Goal: Task Accomplishment & Management: Manage account settings

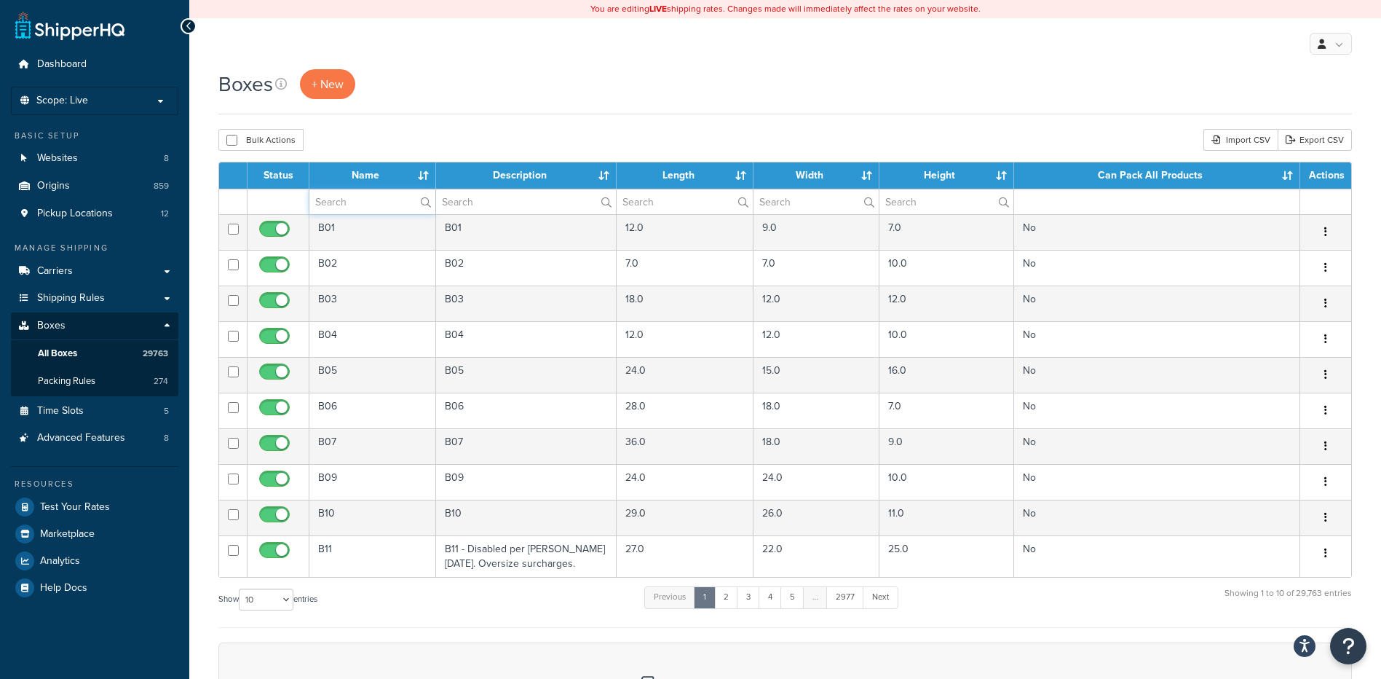
click at [356, 205] on input "text" at bounding box center [372, 201] width 126 height 25
paste input "39B419"
type input "39B419"
click at [414, 117] on div "Boxes + New Bulk Actions Duplicate Delete Import CSV Export CSV Contact Us Send…" at bounding box center [785, 499] width 1192 height 861
click at [394, 117] on div "Boxes + New Bulk Actions Duplicate Delete Import CSV Export CSV Contact Us Send…" at bounding box center [785, 499] width 1192 height 861
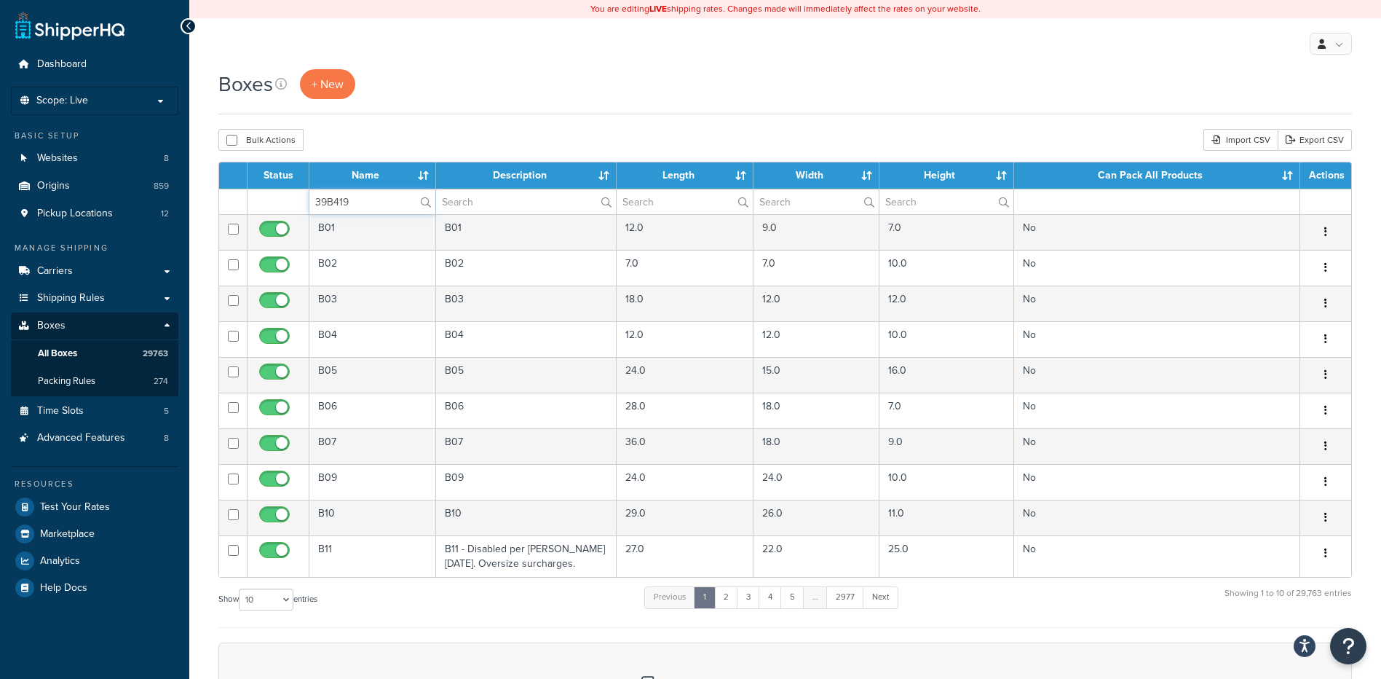
click at [377, 209] on input "39B419" at bounding box center [372, 201] width 126 height 25
click at [406, 146] on div "Bulk Actions Duplicate [GEOGRAPHIC_DATA] Import CSV Export CSV" at bounding box center [785, 140] width 1134 height 22
click at [432, 198] on label "39B419" at bounding box center [372, 201] width 126 height 25
click at [432, 198] on input "39B419" at bounding box center [372, 201] width 126 height 25
click at [423, 209] on label "39B419" at bounding box center [372, 201] width 126 height 25
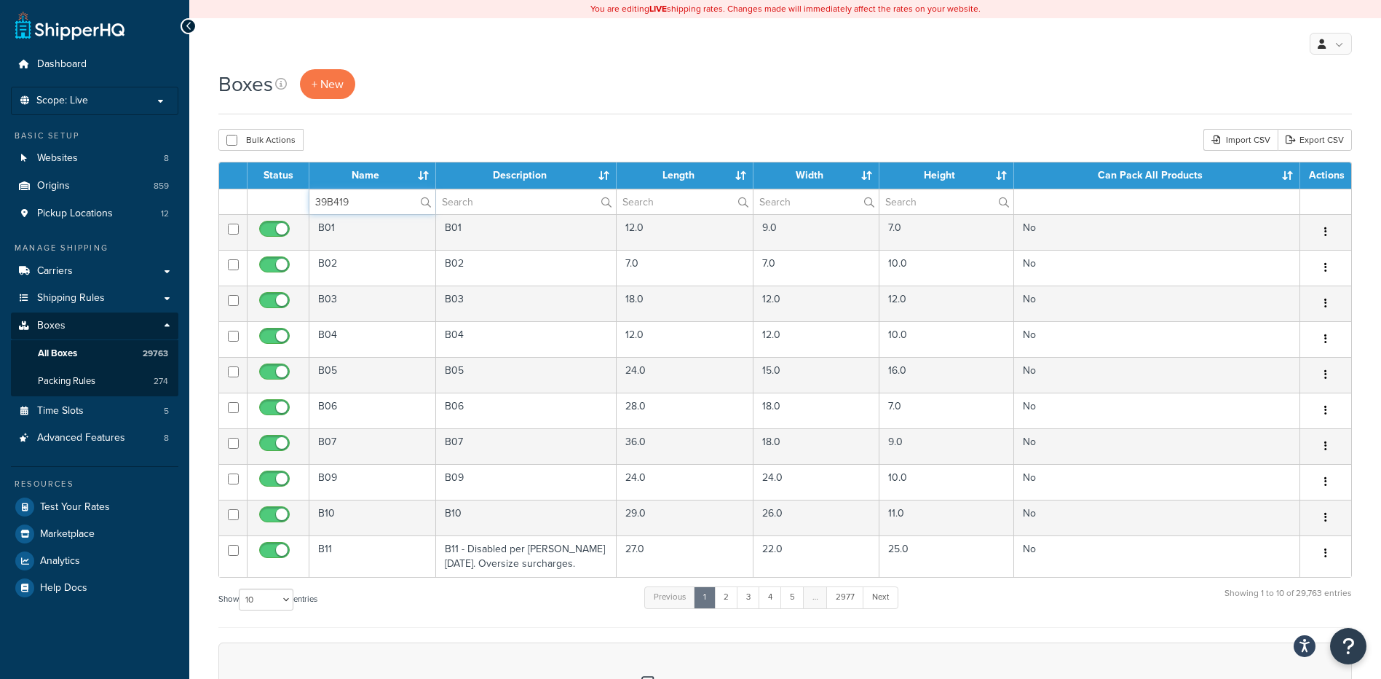
click at [423, 209] on input "39B419" at bounding box center [372, 201] width 126 height 25
click at [425, 205] on label "39B419" at bounding box center [372, 201] width 126 height 25
click at [425, 205] on input "39B419" at bounding box center [372, 201] width 126 height 25
click at [352, 199] on input "text" at bounding box center [372, 201] width 126 height 25
paste input "39B419"
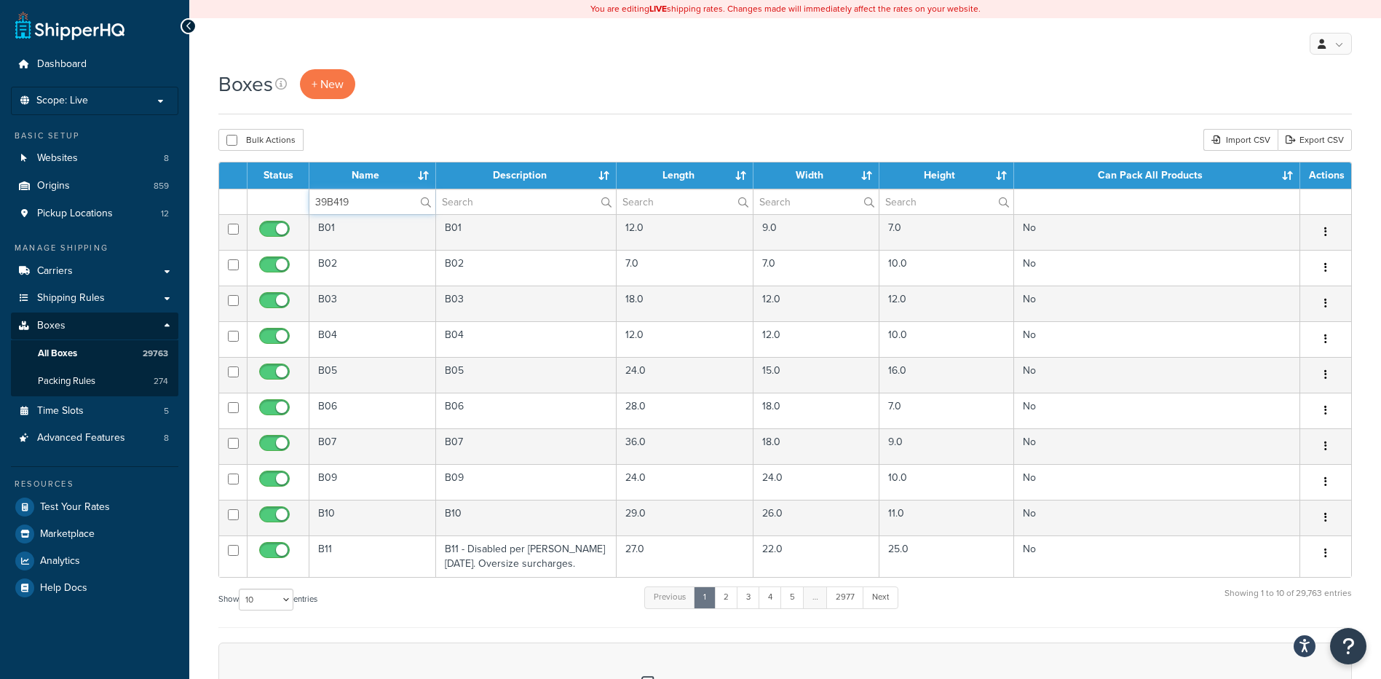
type input "39B419"
click at [399, 141] on div "Bulk Actions Duplicate [GEOGRAPHIC_DATA] Import CSV Export CSV" at bounding box center [785, 140] width 1134 height 22
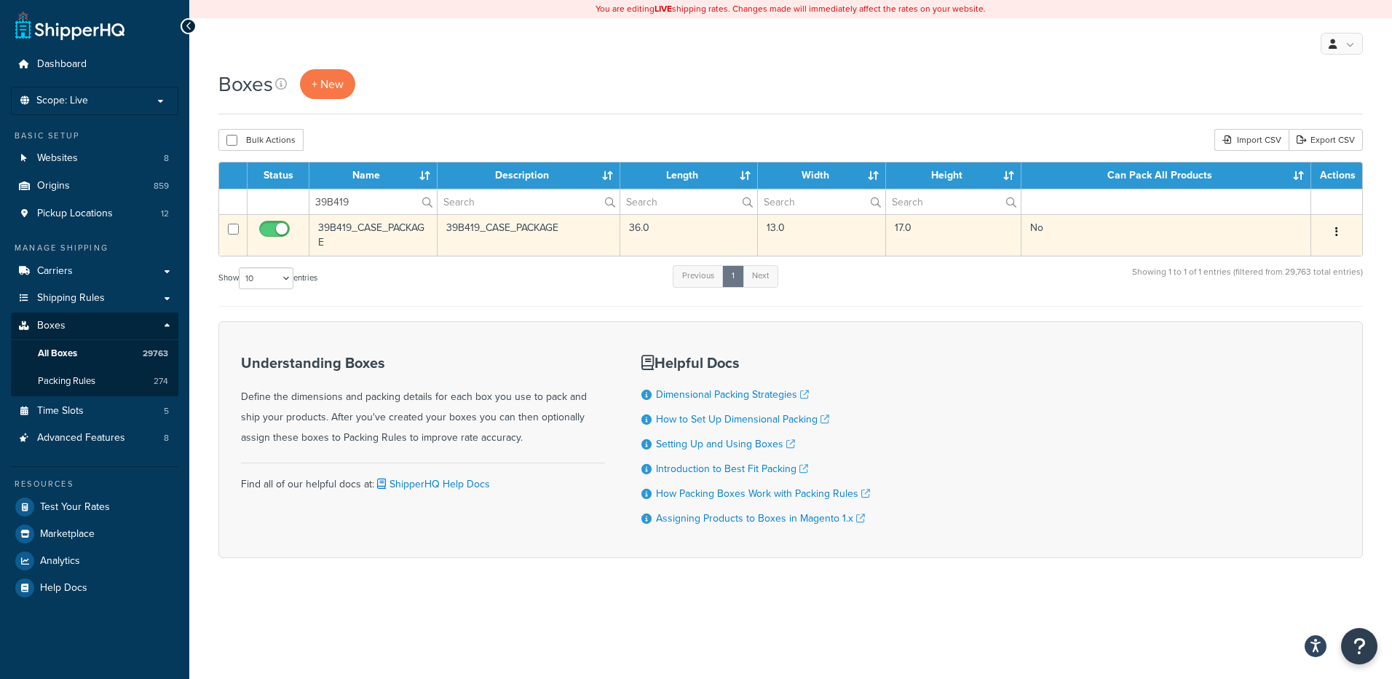
click at [1334, 229] on button "button" at bounding box center [1336, 232] width 20 height 23
click at [1279, 322] on link "Delete" at bounding box center [1288, 319] width 115 height 30
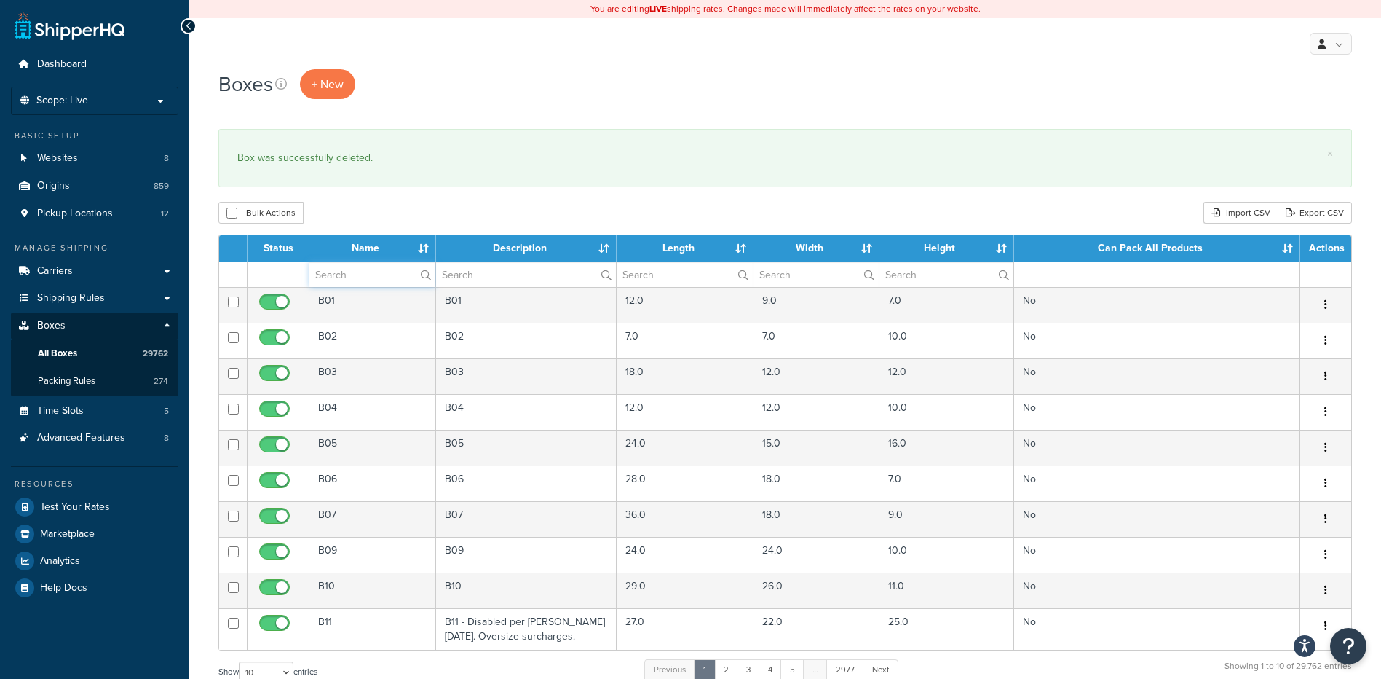
click at [341, 269] on input "text" at bounding box center [372, 274] width 126 height 25
paste input "56B04T"
type input "56B04T"
click at [384, 216] on div "Bulk Actions Duplicate Delete Import CSV Export CSV" at bounding box center [785, 213] width 1134 height 22
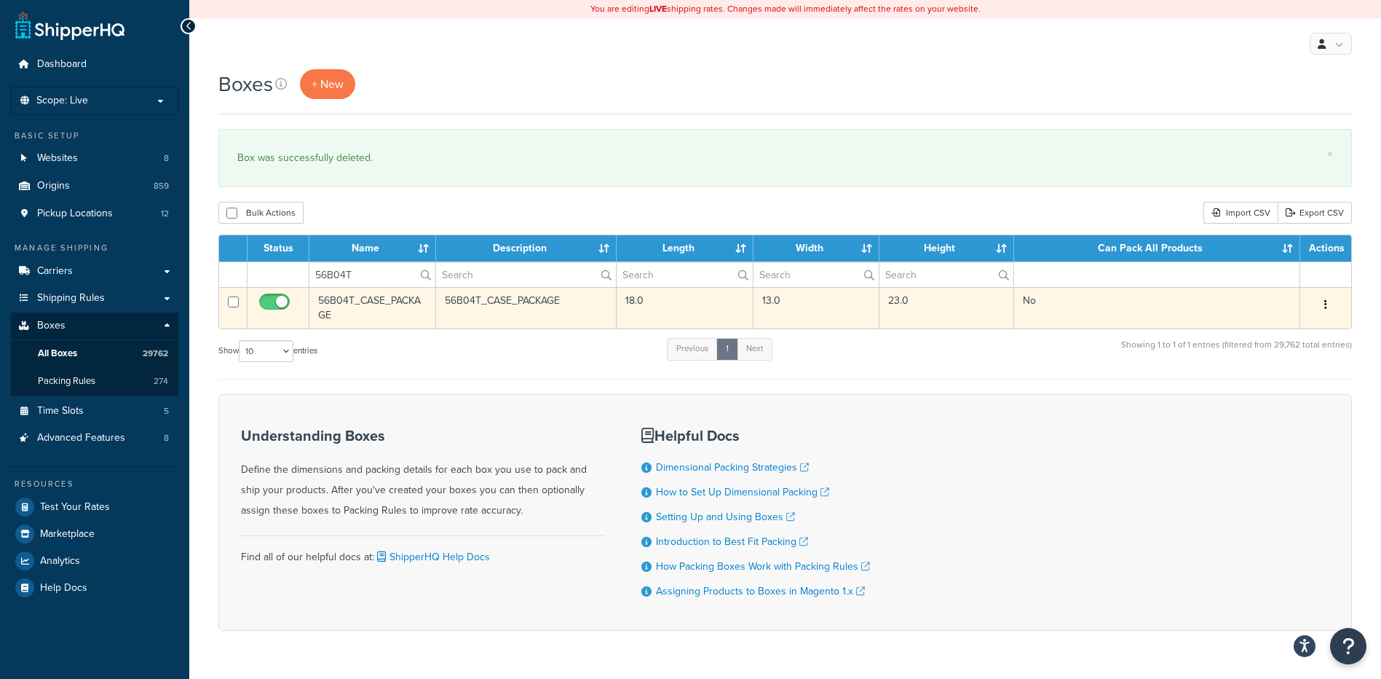
click at [1322, 304] on button "button" at bounding box center [1326, 304] width 20 height 23
click at [1278, 382] on link "Delete" at bounding box center [1277, 392] width 115 height 30
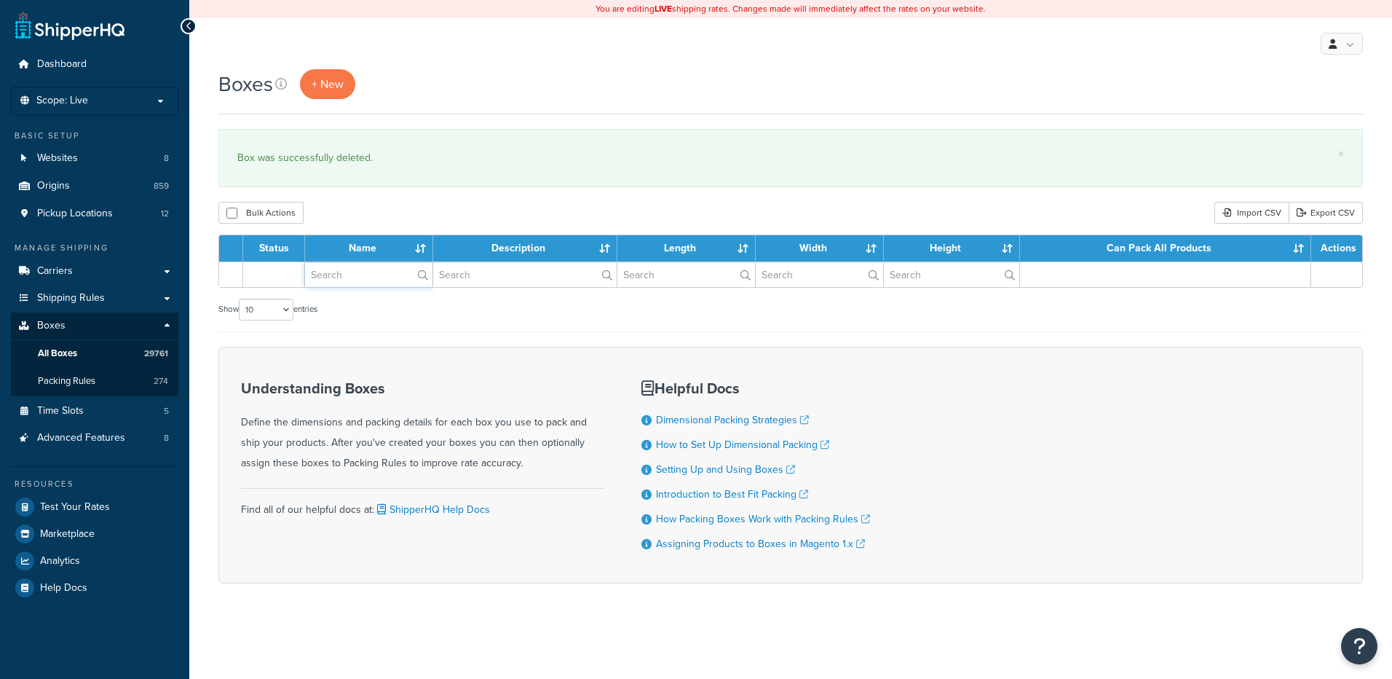
drag, startPoint x: 0, startPoint y: 0, endPoint x: 379, endPoint y: 279, distance: 470.2
click at [379, 279] on input "text" at bounding box center [368, 274] width 127 height 25
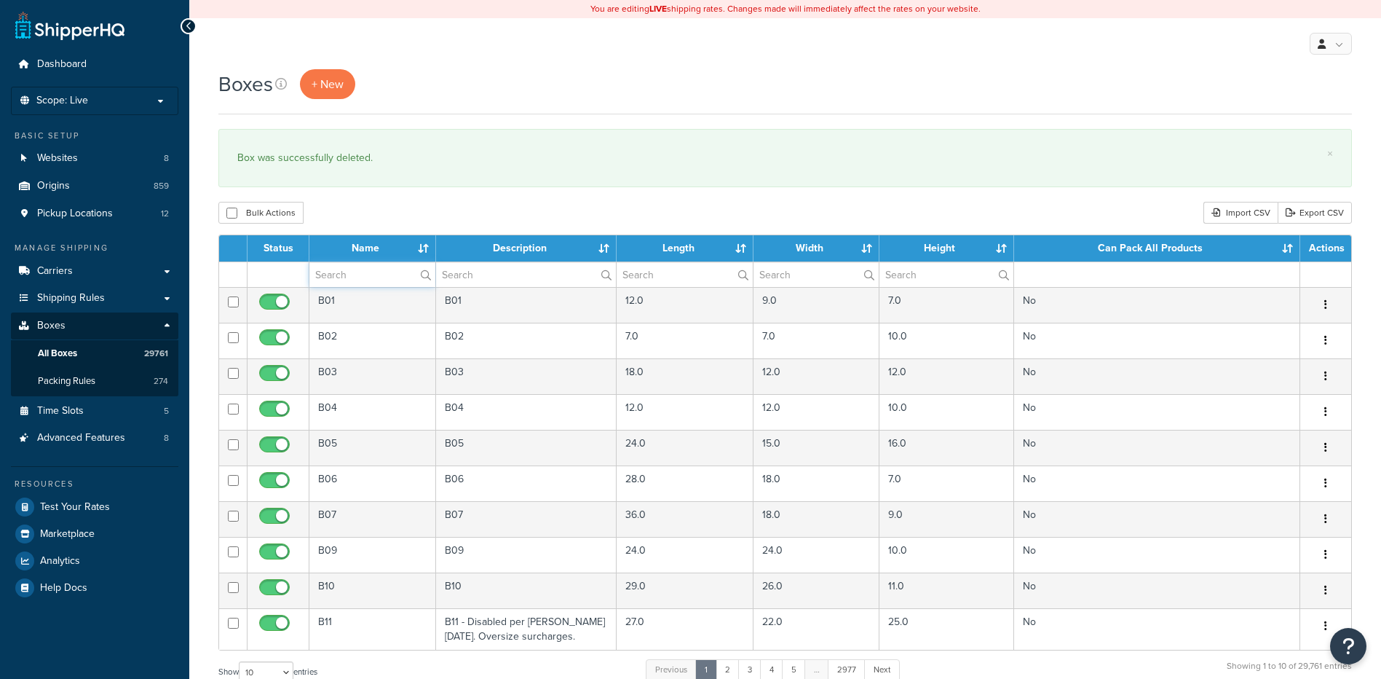
paste input "56B10T"
type input "56B10T"
click at [365, 210] on div "Bulk Actions Duplicate [GEOGRAPHIC_DATA] Import CSV Export CSV" at bounding box center [785, 213] width 1134 height 22
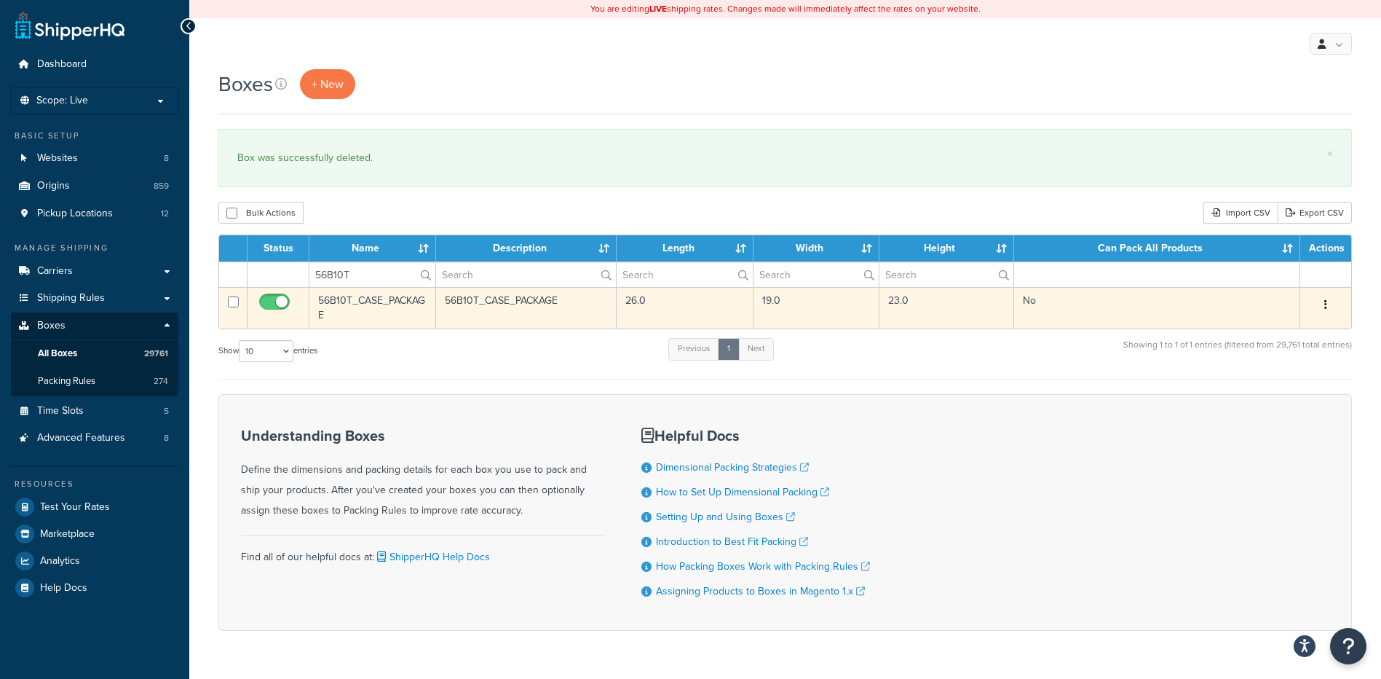
click at [1313, 304] on div "Edit Duplicate Delete" at bounding box center [1325, 304] width 33 height 23
click at [1324, 307] on button "button" at bounding box center [1326, 304] width 20 height 23
click at [1240, 397] on link "Delete" at bounding box center [1277, 392] width 115 height 30
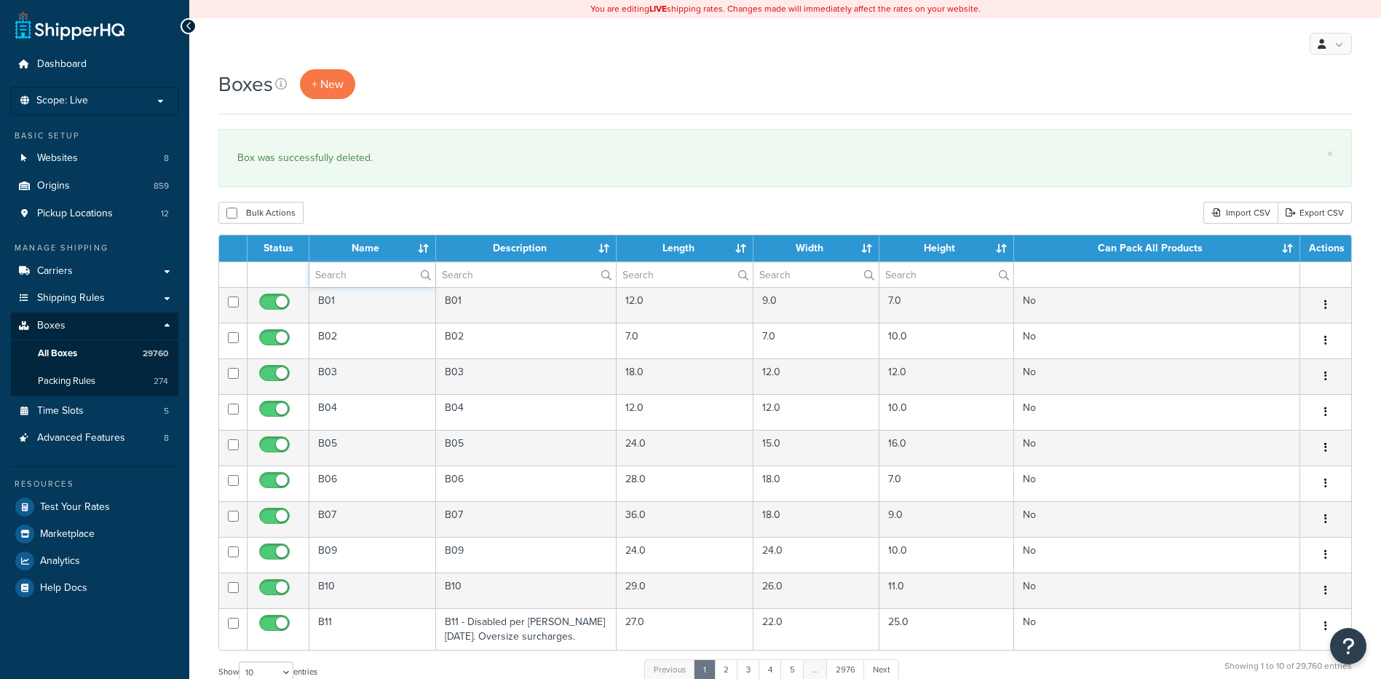
click at [370, 273] on input "text" at bounding box center [372, 274] width 126 height 25
paste input "56BGT5"
type input "56BGT5"
click at [454, 209] on div "Bulk Actions Duplicate [GEOGRAPHIC_DATA] Import CSV Export CSV" at bounding box center [785, 213] width 1134 height 22
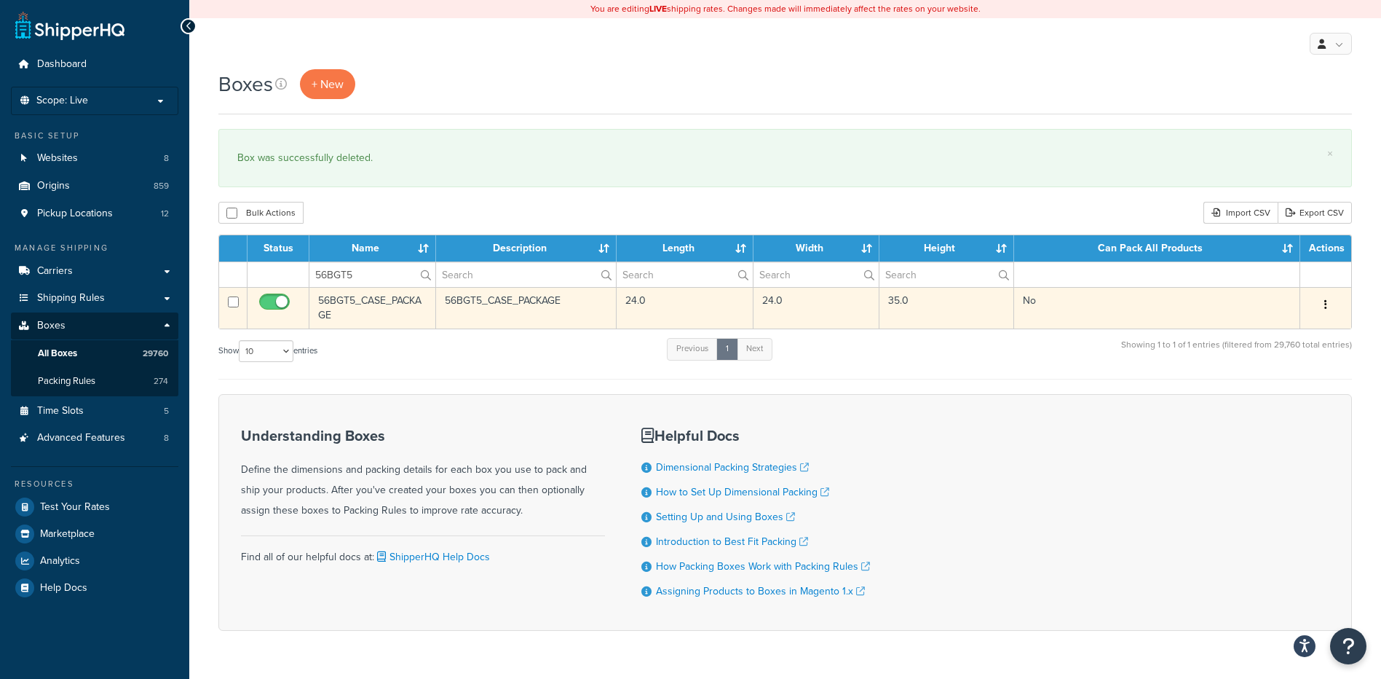
click at [1329, 309] on button "button" at bounding box center [1326, 304] width 20 height 23
click at [1257, 383] on link "Delete" at bounding box center [1277, 392] width 115 height 30
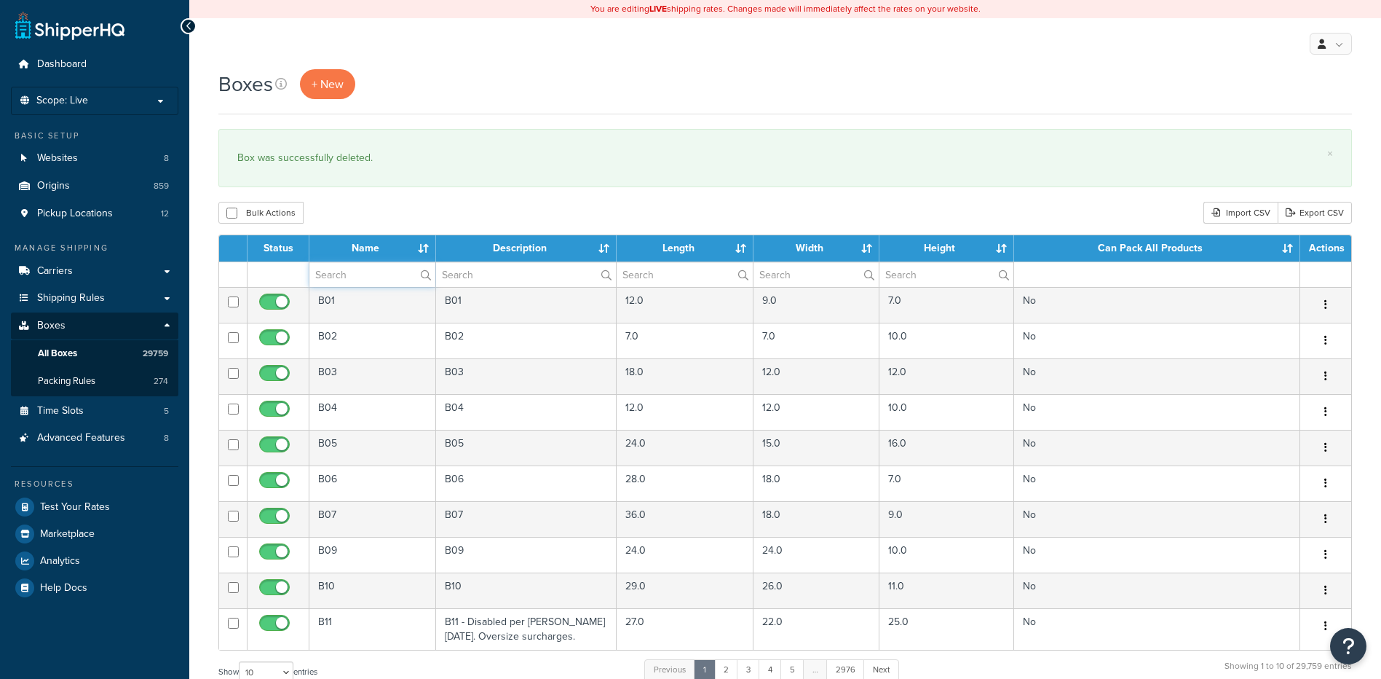
click at [353, 277] on input "text" at bounding box center [372, 274] width 126 height 25
paste input "56BST1"
type input "56BST1"
click at [358, 215] on div "Bulk Actions Duplicate [GEOGRAPHIC_DATA] Import CSV Export CSV" at bounding box center [785, 213] width 1134 height 22
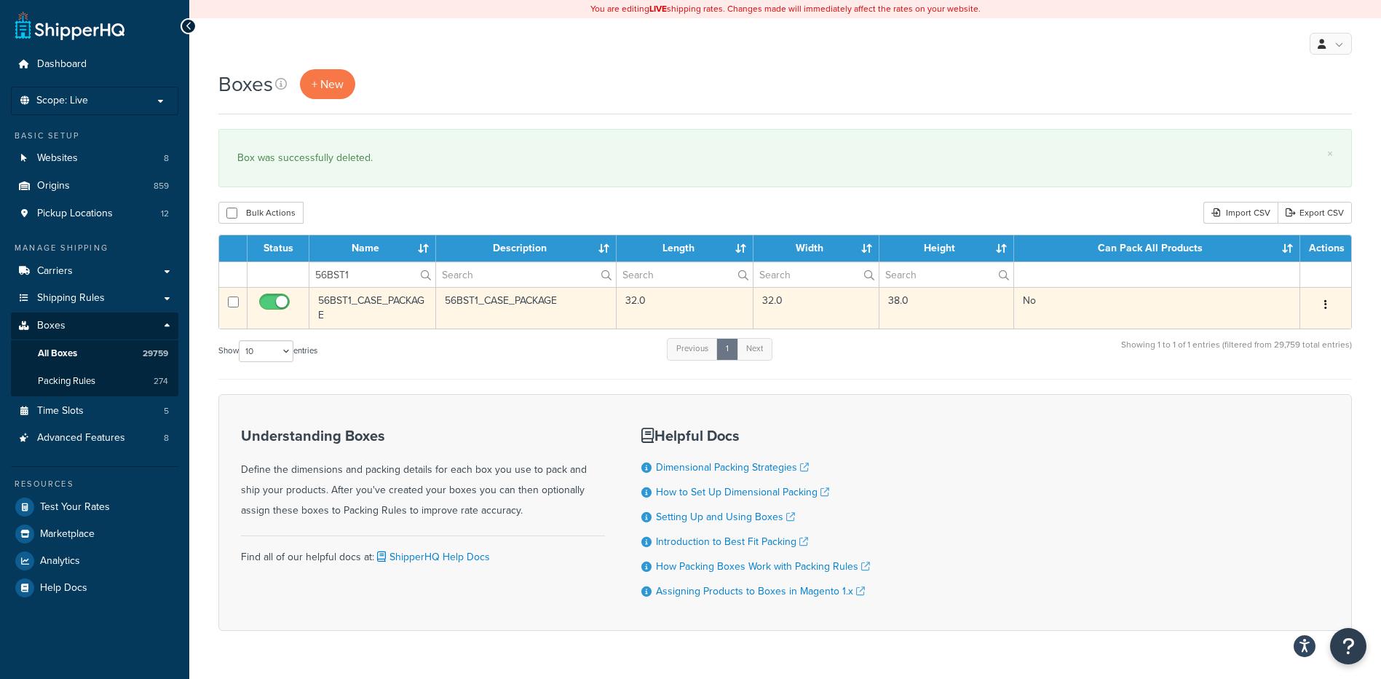
click at [1318, 306] on button "button" at bounding box center [1326, 304] width 20 height 23
click at [1289, 394] on link "Delete" at bounding box center [1277, 392] width 115 height 30
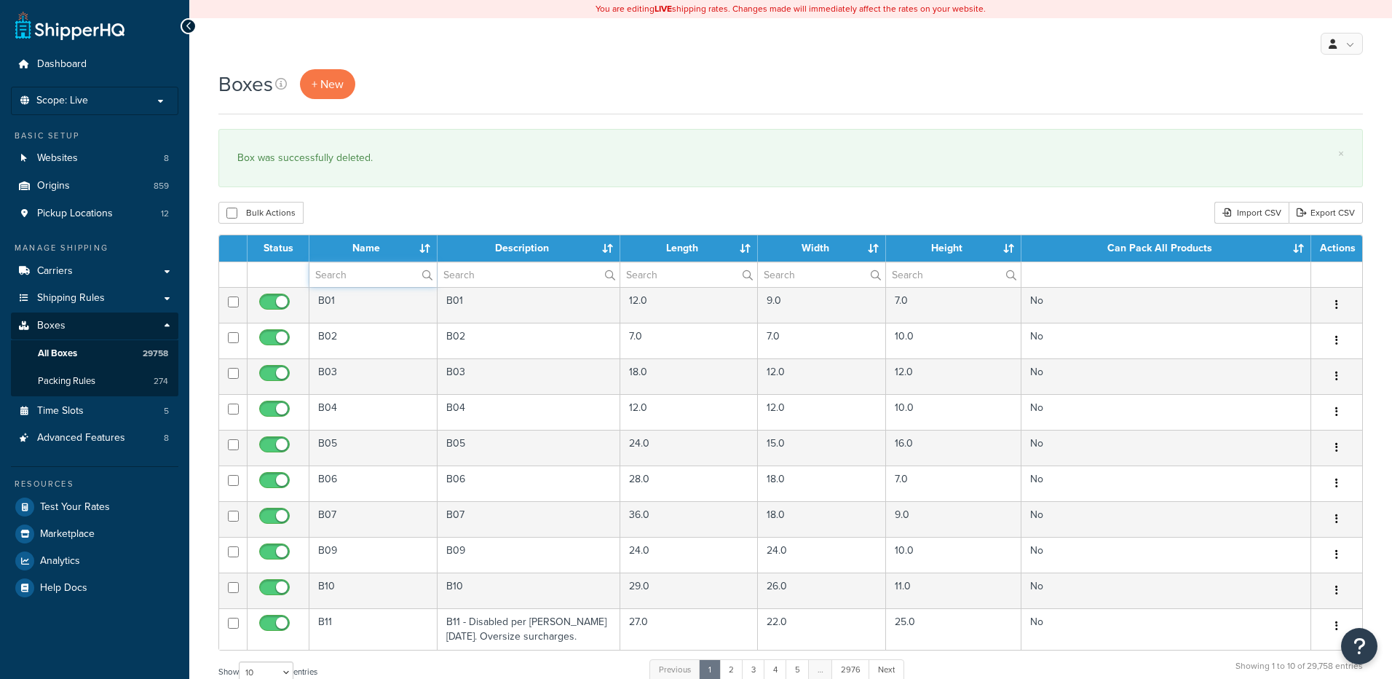
click at [364, 274] on input "text" at bounding box center [372, 274] width 127 height 25
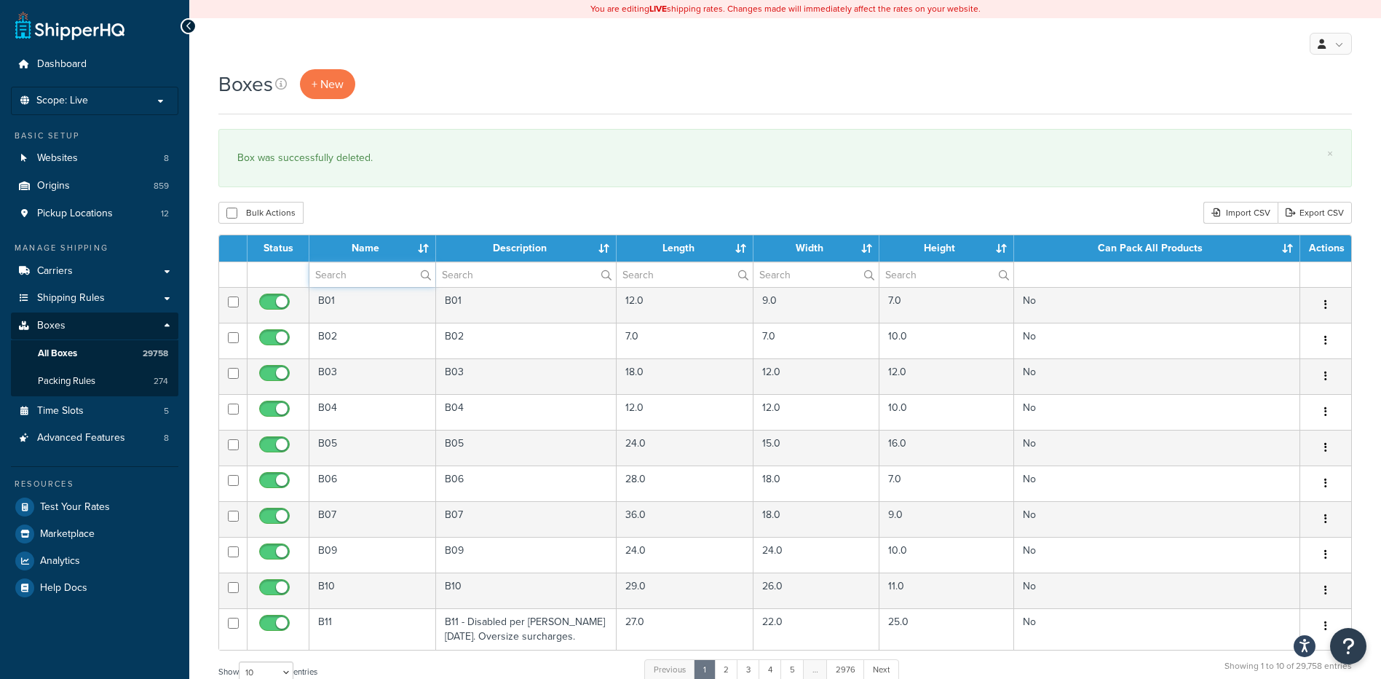
paste input "56W4RL"
type input "56W4RL"
click at [368, 215] on div "Bulk Actions Duplicate Delete Import CSV Export CSV" at bounding box center [785, 213] width 1134 height 22
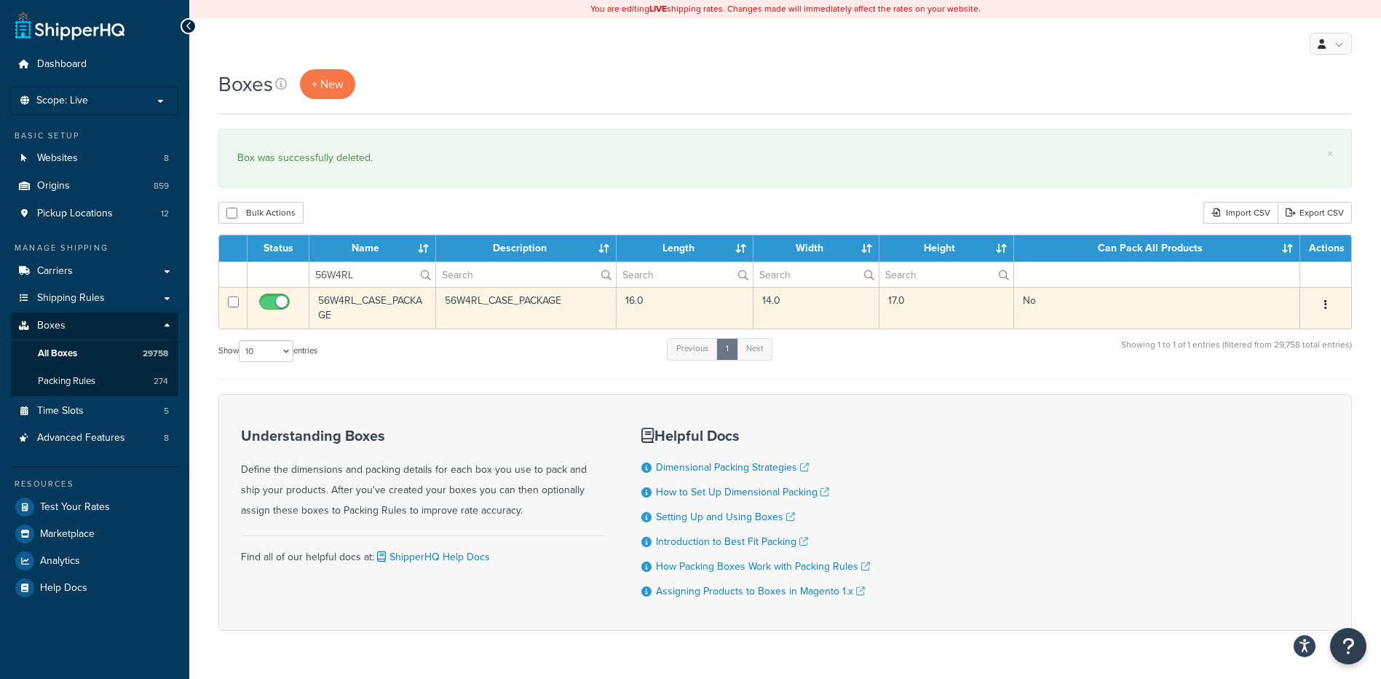
click at [1319, 302] on button "button" at bounding box center [1326, 304] width 20 height 23
click at [1273, 397] on link "Delete" at bounding box center [1277, 392] width 115 height 30
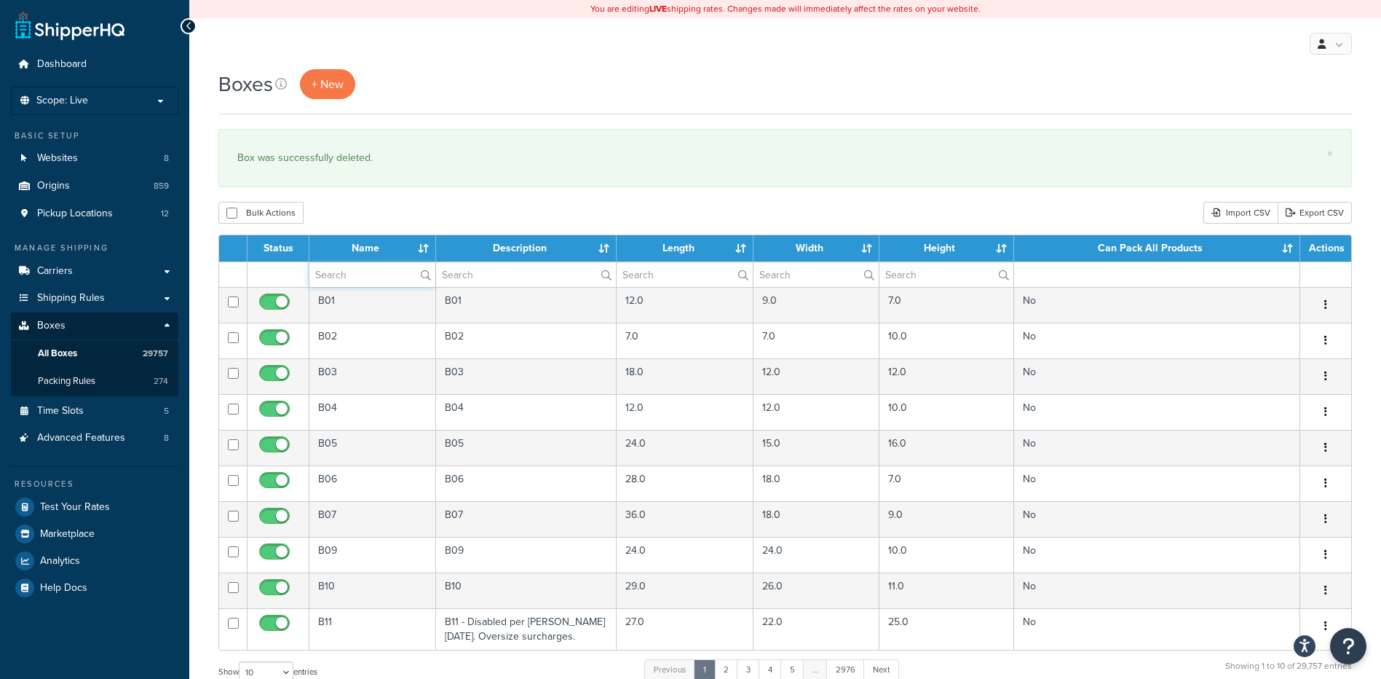
click at [355, 269] on input "text" at bounding box center [372, 274] width 126 height 25
paste input "56WPBI"
type input "56WPBI"
click at [368, 222] on div "Bulk Actions Duplicate [GEOGRAPHIC_DATA] Import CSV Export CSV" at bounding box center [785, 213] width 1134 height 22
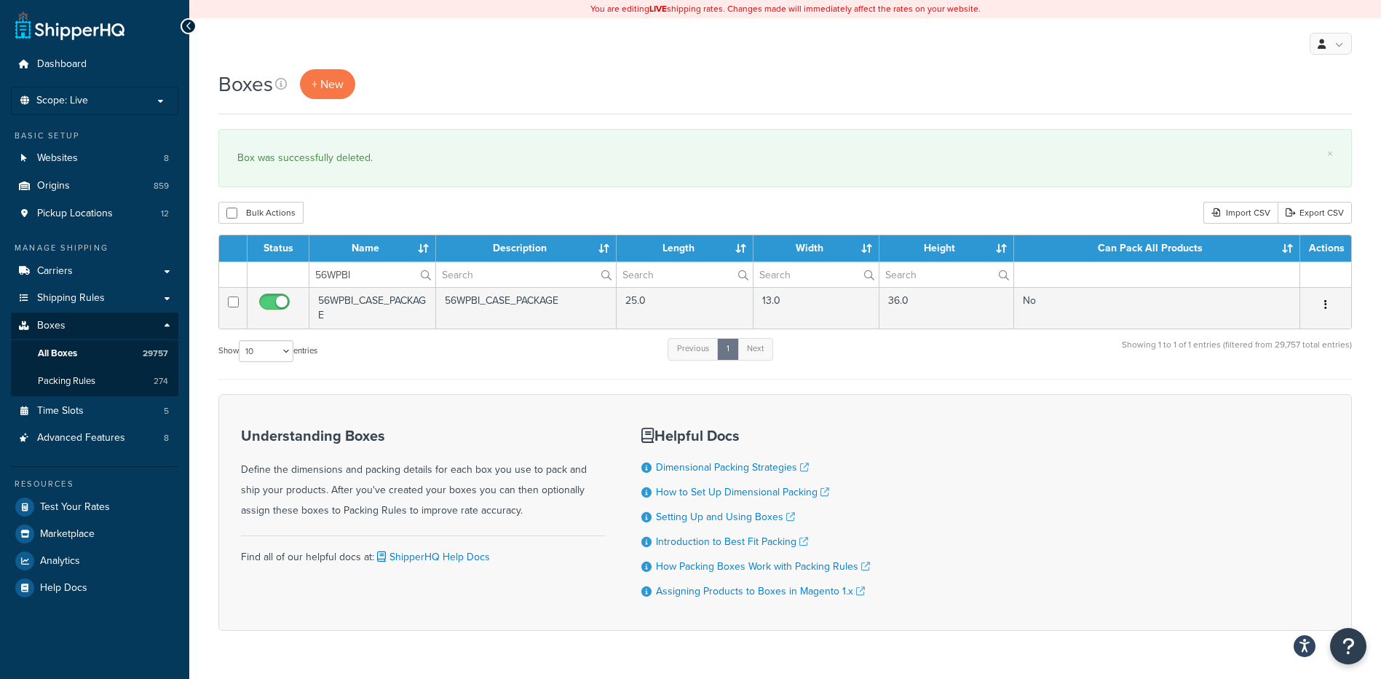
click at [1332, 301] on button "button" at bounding box center [1326, 304] width 20 height 23
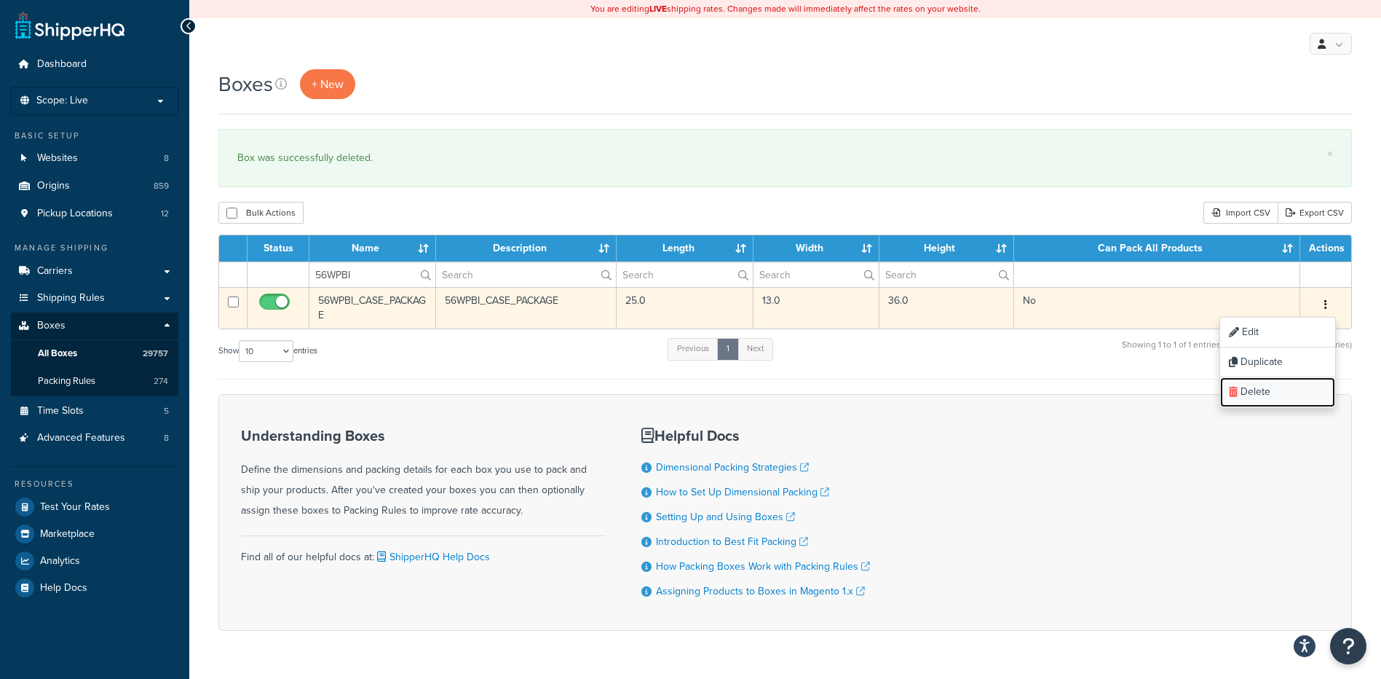
click at [1278, 387] on link "Delete" at bounding box center [1277, 392] width 115 height 30
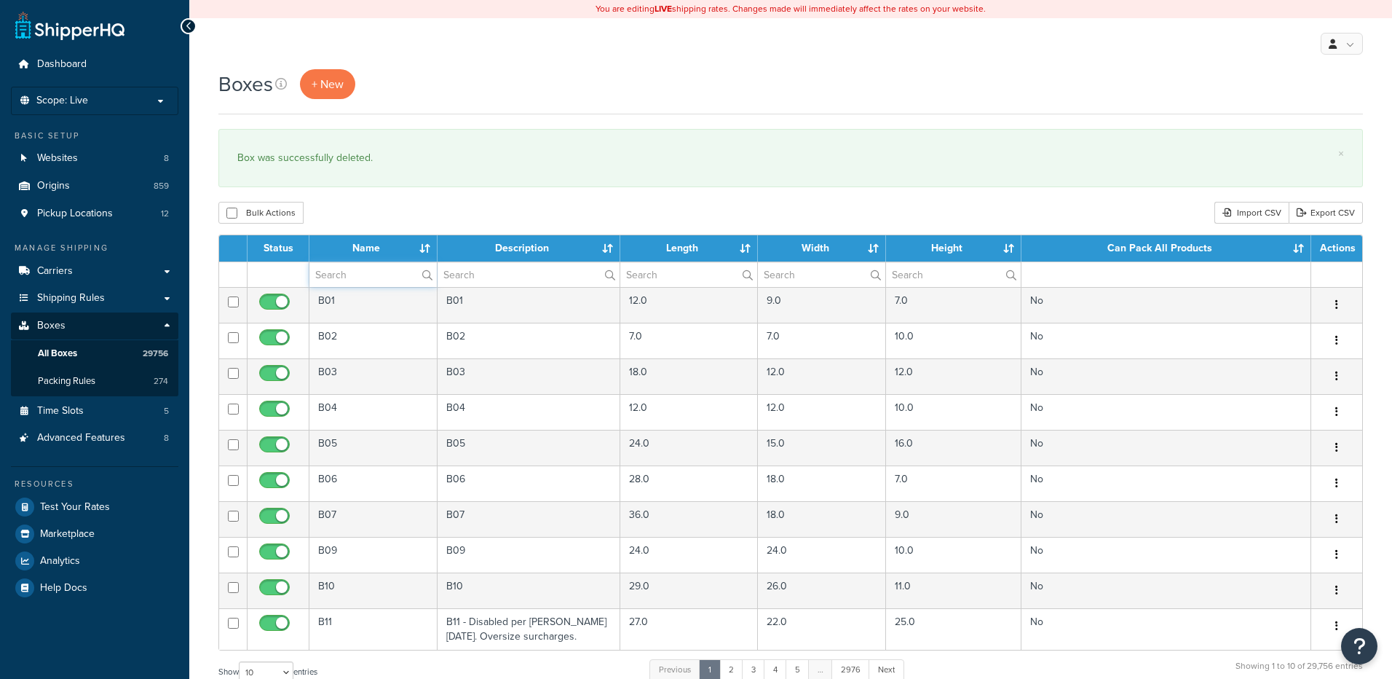
drag, startPoint x: 379, startPoint y: 274, endPoint x: 374, endPoint y: 237, distance: 37.4
click at [379, 274] on input "text" at bounding box center [372, 274] width 127 height 25
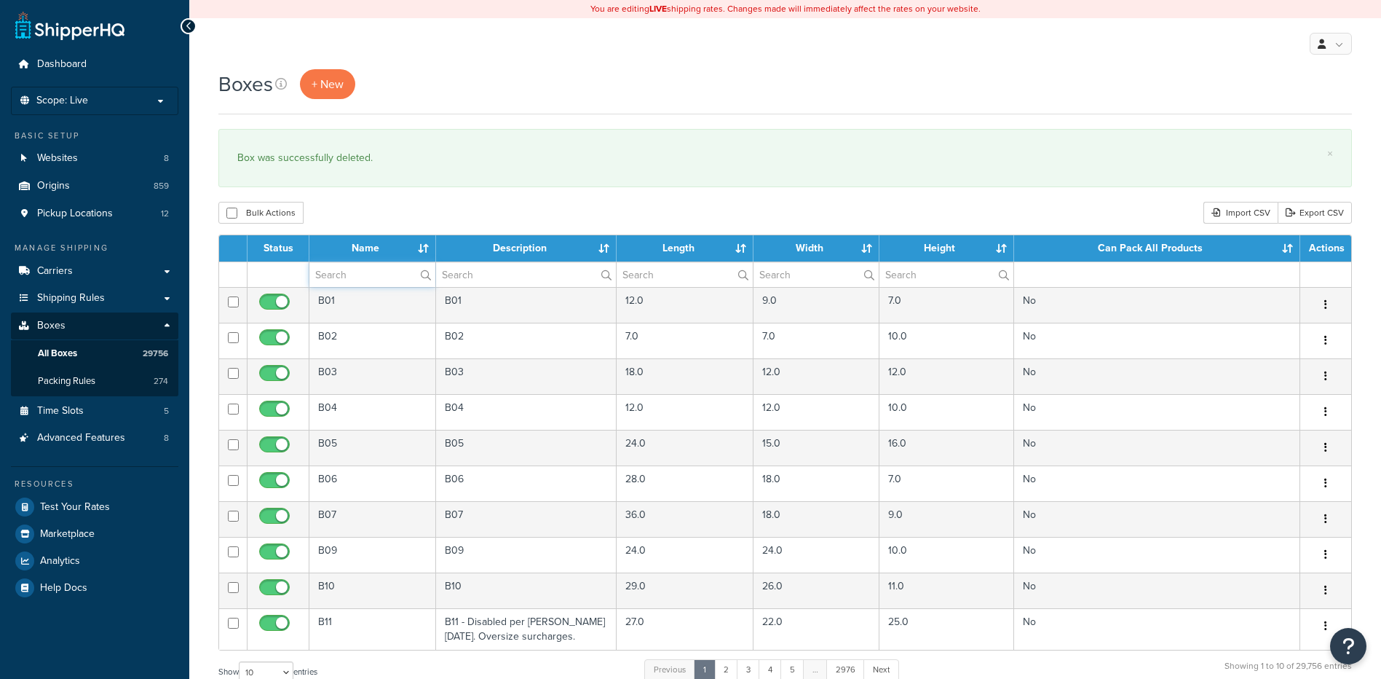
paste input "68W72X"
type input "68W72X"
click at [374, 218] on div "Bulk Actions Duplicate Delete Import CSV Export CSV" at bounding box center [785, 213] width 1134 height 22
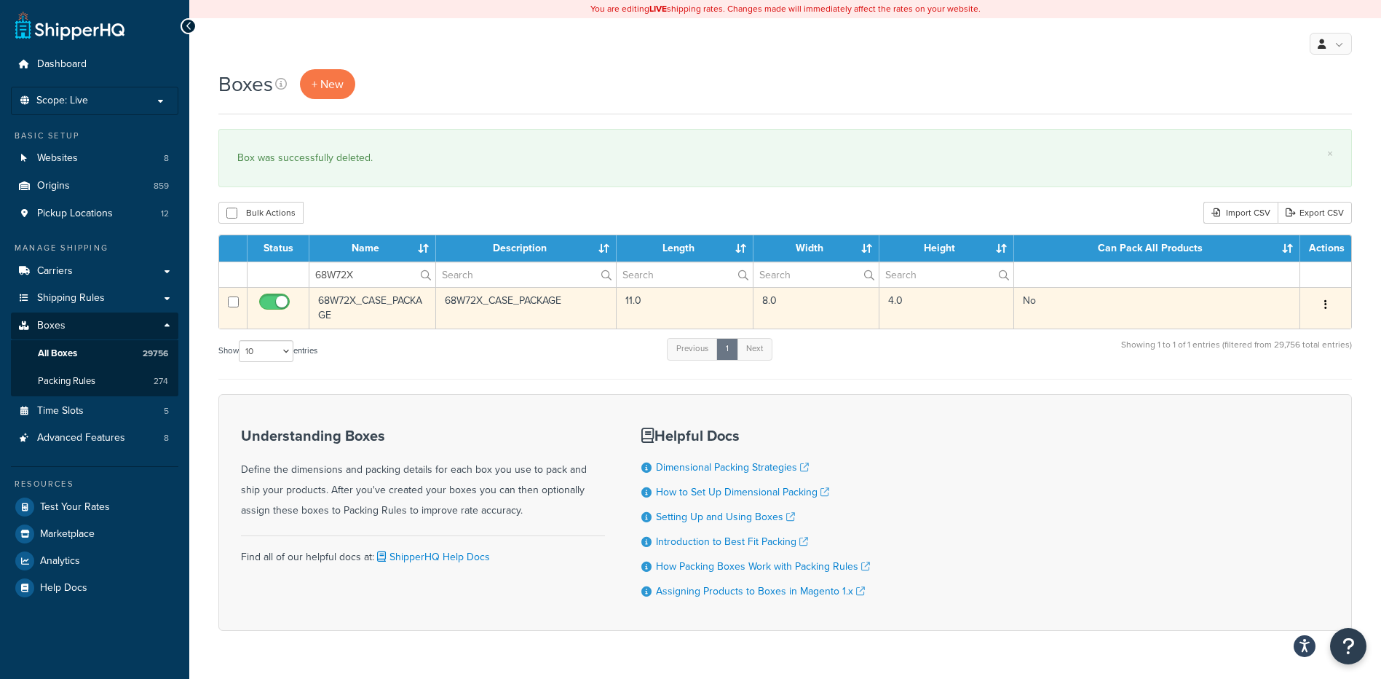
click at [1332, 309] on button "button" at bounding box center [1326, 304] width 20 height 23
click at [1279, 390] on link "Delete" at bounding box center [1277, 392] width 115 height 30
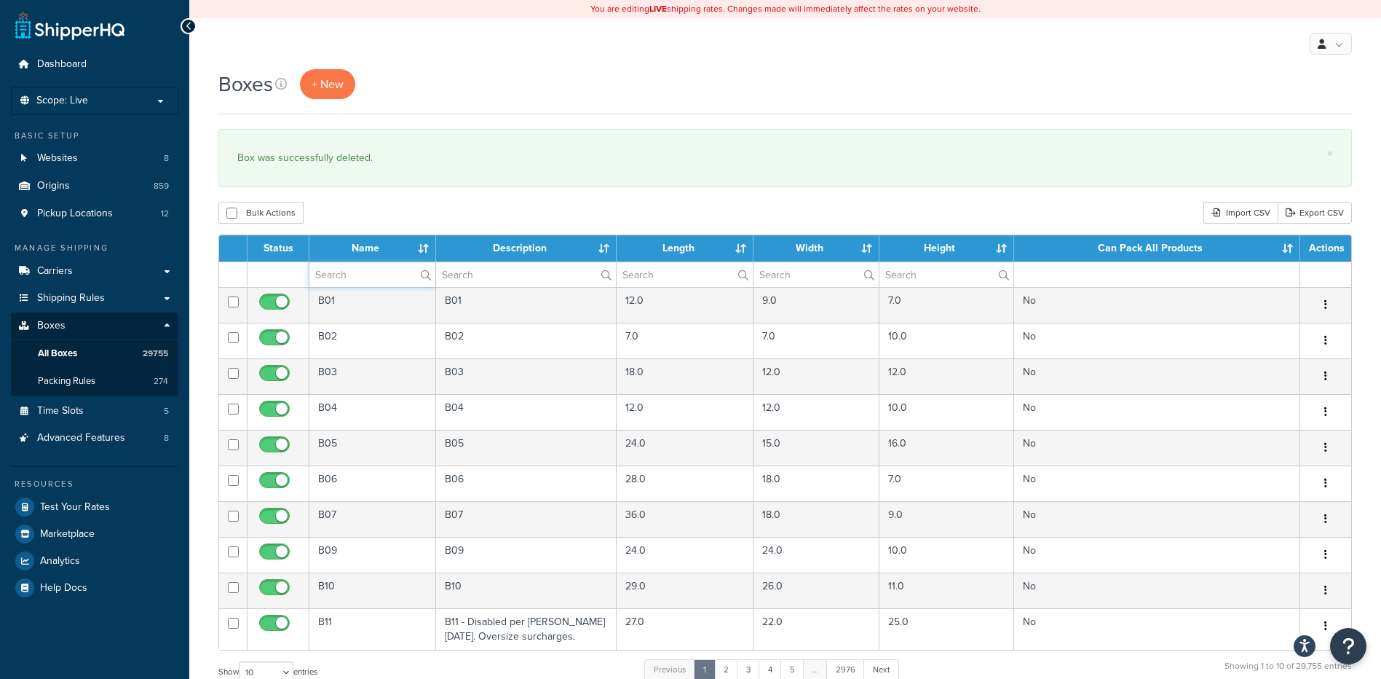
click at [366, 279] on input "text" at bounding box center [372, 274] width 126 height 25
paste input "68WF23"
type input "68WF23"
click at [368, 229] on div "Boxes + New × Box was successfully deleted. Bulk Actions Duplicate [GEOGRAPHIC_…" at bounding box center [785, 535] width 1192 height 933
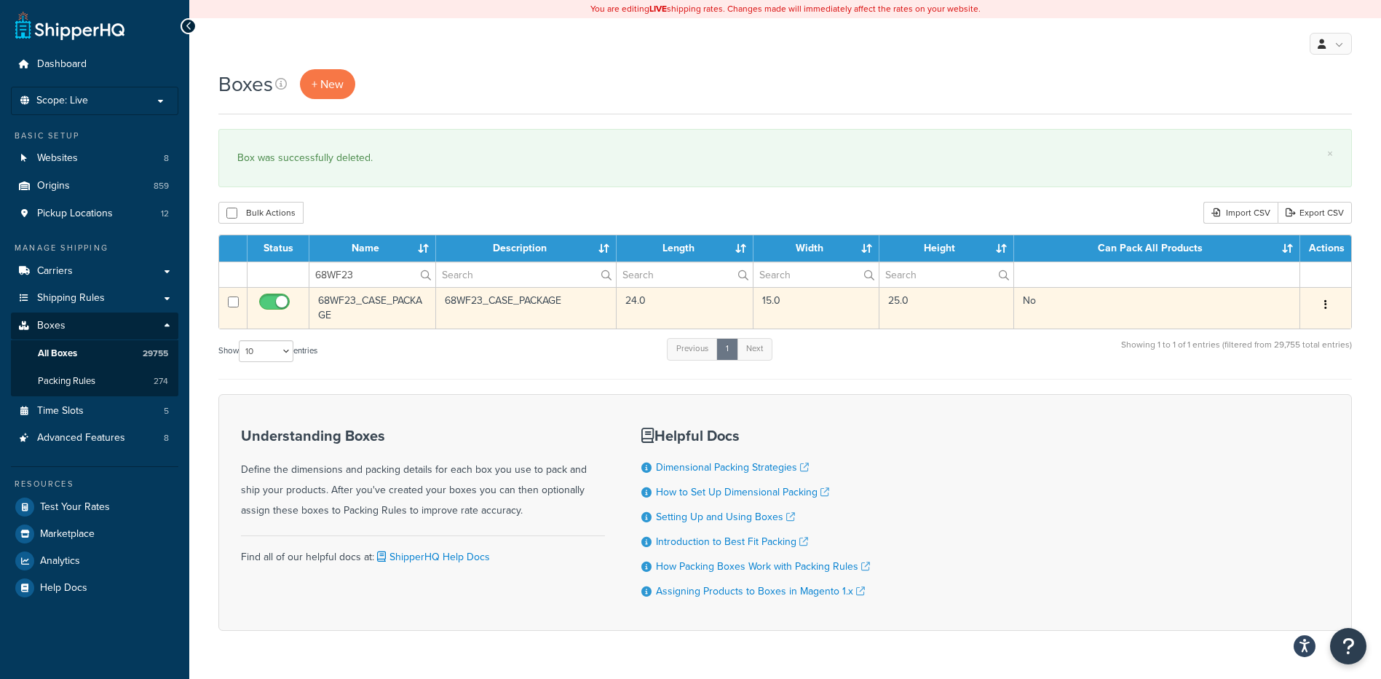
click at [1325, 315] on button "button" at bounding box center [1326, 304] width 20 height 23
click at [1311, 395] on link "Delete" at bounding box center [1277, 392] width 115 height 30
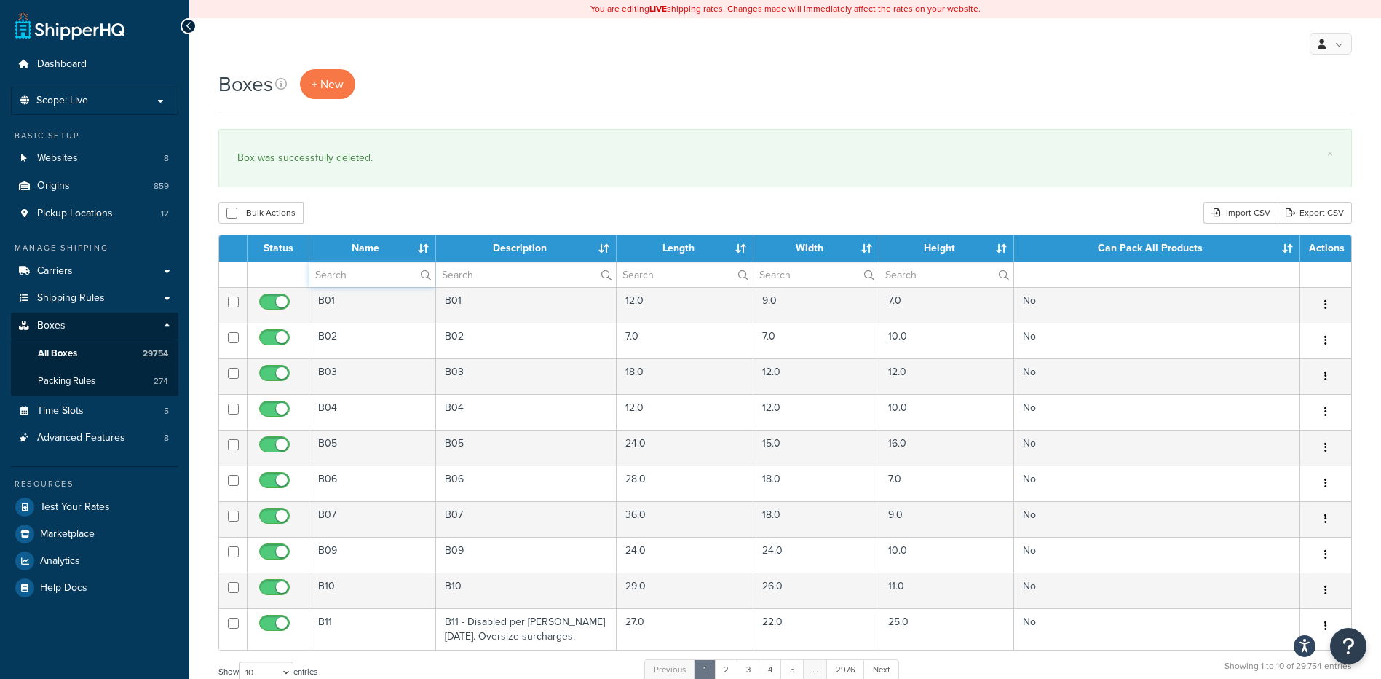
click at [345, 280] on input "text" at bounding box center [372, 274] width 126 height 25
paste input "68WF31"
type input "68WF31"
click at [373, 210] on div "Bulk Actions Duplicate Delete Import CSV Export CSV" at bounding box center [785, 213] width 1134 height 22
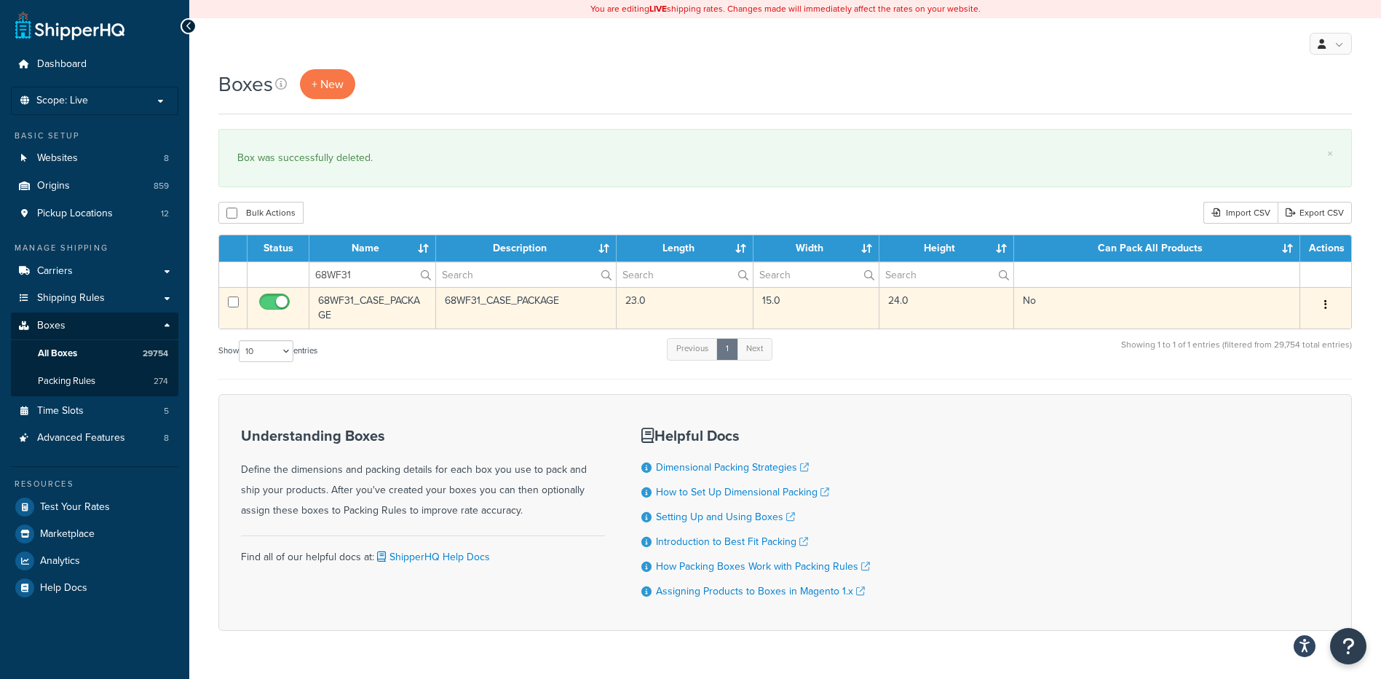
click at [1329, 306] on button "button" at bounding box center [1326, 304] width 20 height 23
click at [1292, 391] on link "Delete" at bounding box center [1277, 392] width 115 height 30
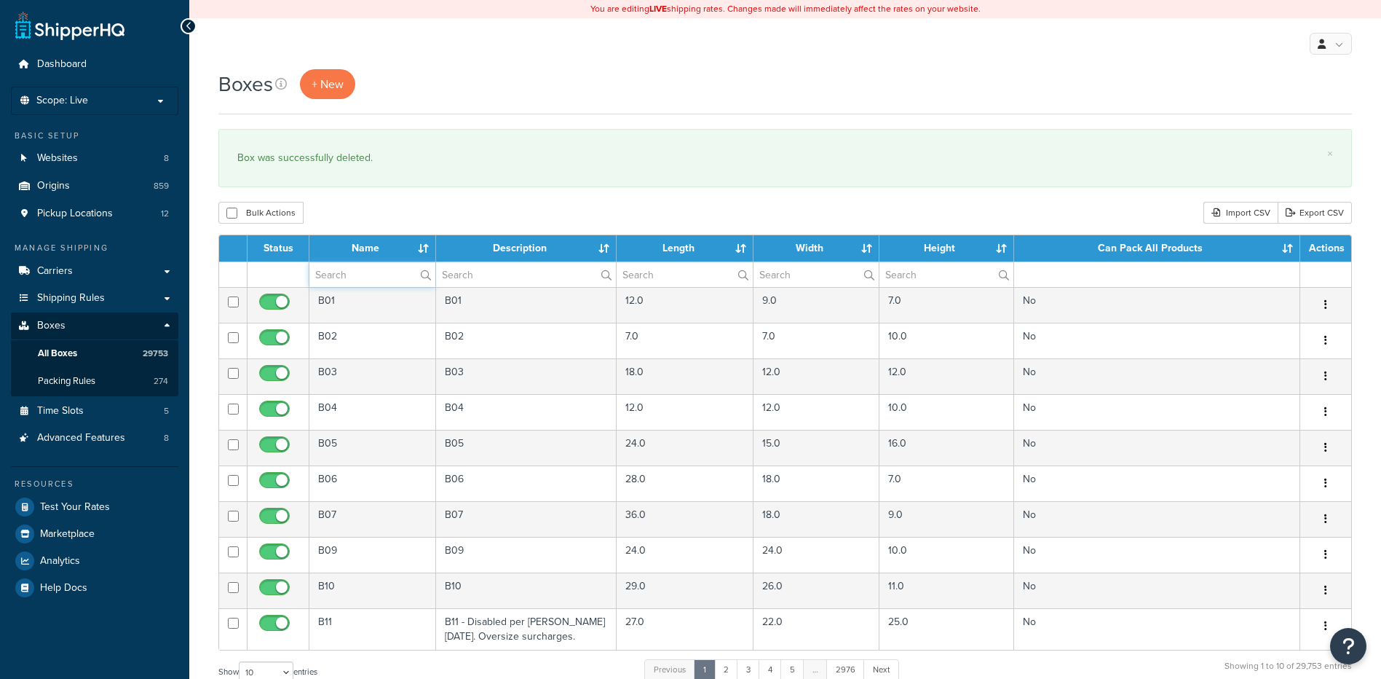
click at [337, 279] on input "text" at bounding box center [372, 274] width 126 height 25
paste input "68WG25"
type input "68WG25"
click at [353, 229] on div "Boxes + New × Box was successfully deleted. Bulk Actions Duplicate [GEOGRAPHIC_…" at bounding box center [785, 535] width 1192 height 933
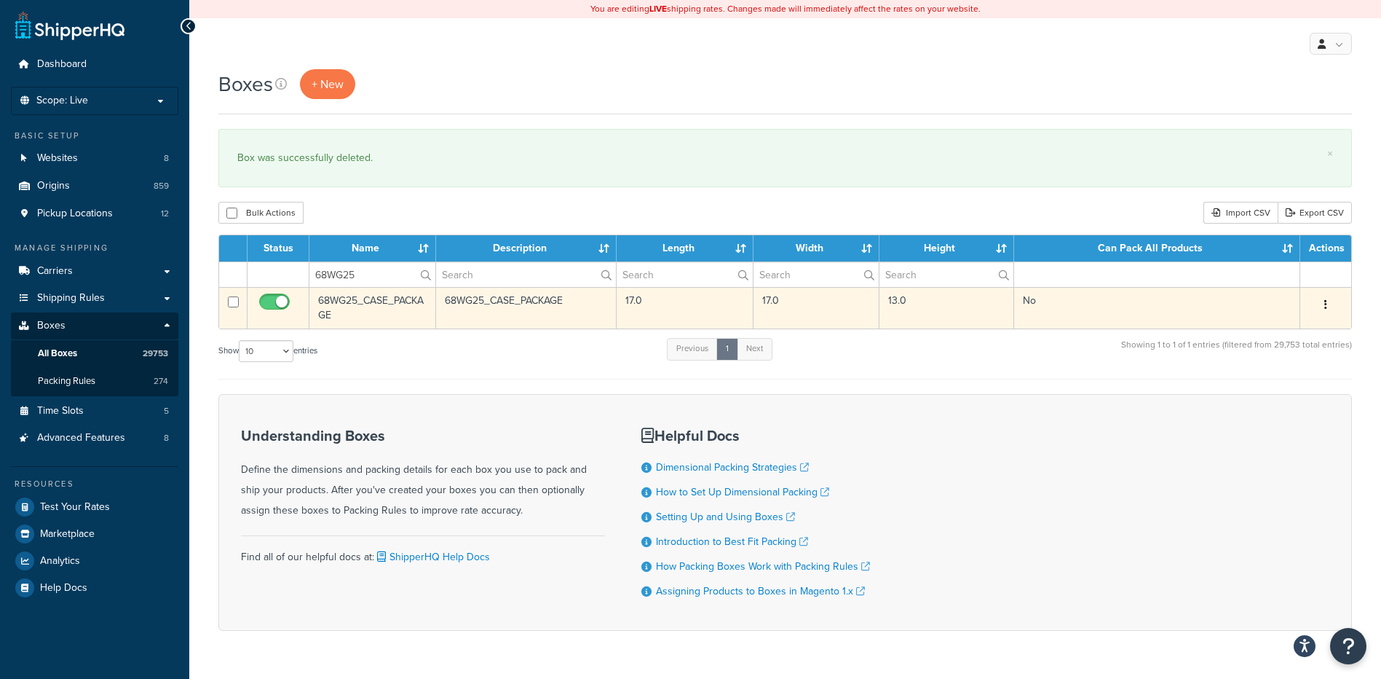
click at [1326, 312] on button "button" at bounding box center [1326, 304] width 20 height 23
click at [1288, 397] on link "Delete" at bounding box center [1277, 392] width 115 height 30
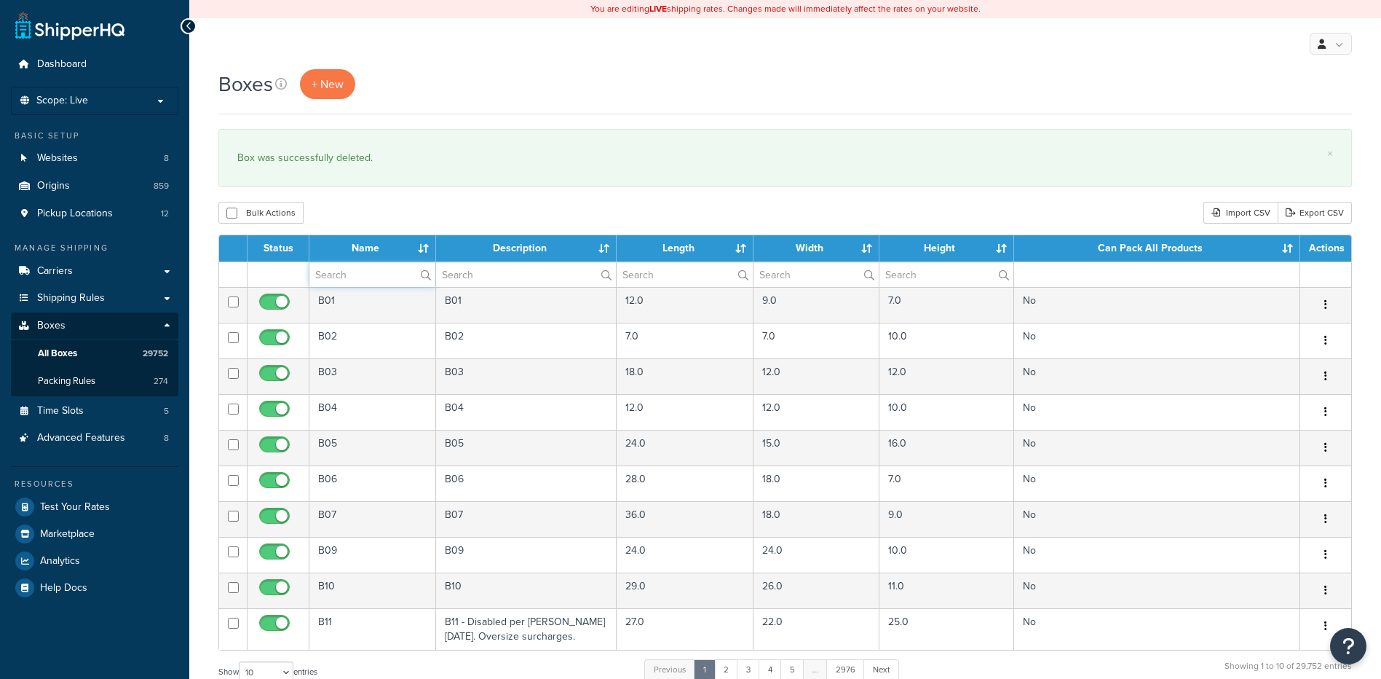
click at [376, 278] on input "text" at bounding box center [372, 274] width 126 height 25
paste input "68WL27"
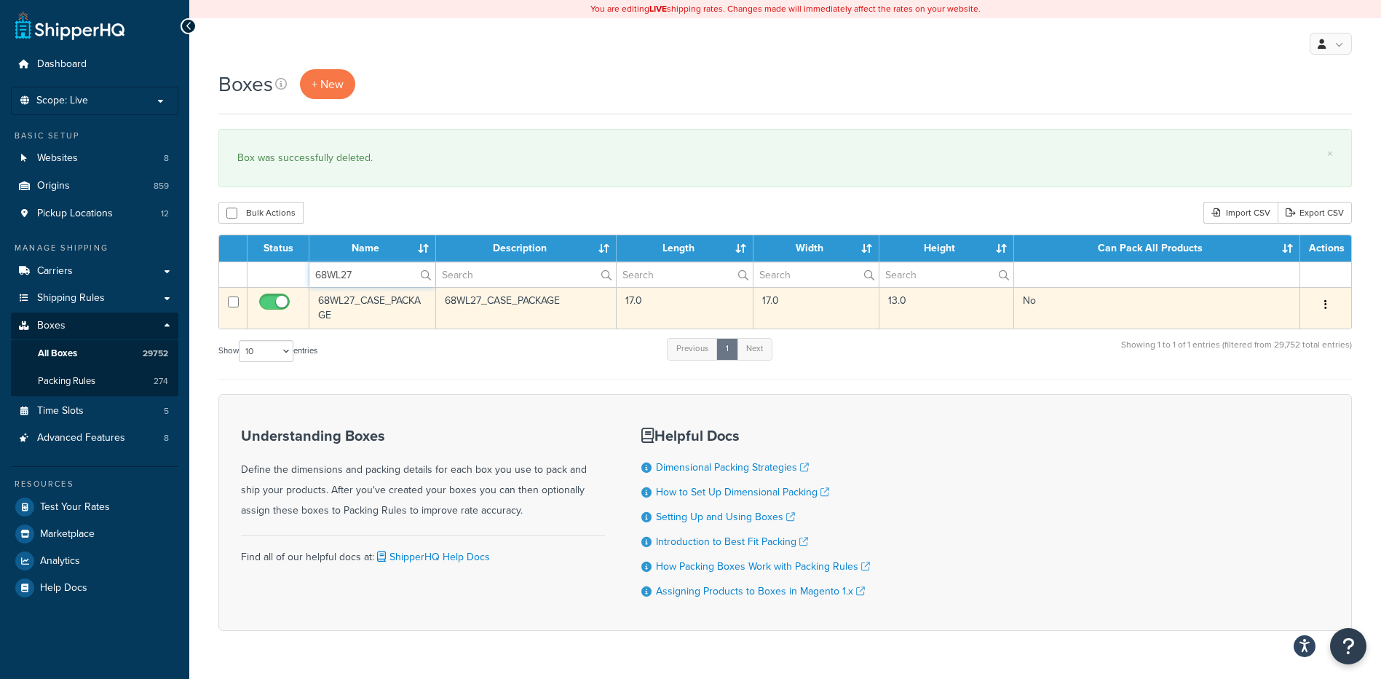
type input "68WL27"
click at [1329, 305] on button "button" at bounding box center [1326, 304] width 20 height 23
click at [1298, 387] on link "Delete" at bounding box center [1277, 392] width 115 height 30
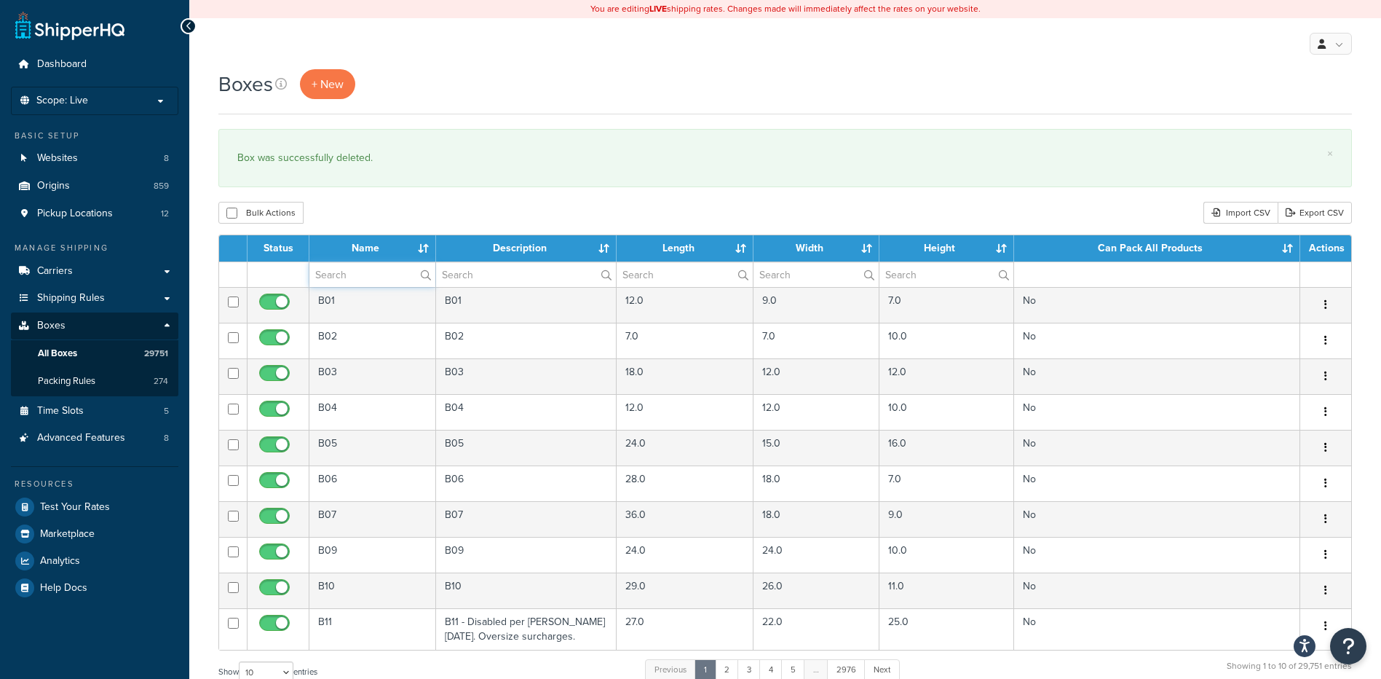
click at [368, 277] on input "text" at bounding box center [372, 274] width 126 height 25
paste input "68WL90"
type input "68WL90"
click at [425, 189] on div "Boxes + New × Box was successfully deleted. Bulk Actions Duplicate Delete Impor…" at bounding box center [785, 535] width 1192 height 933
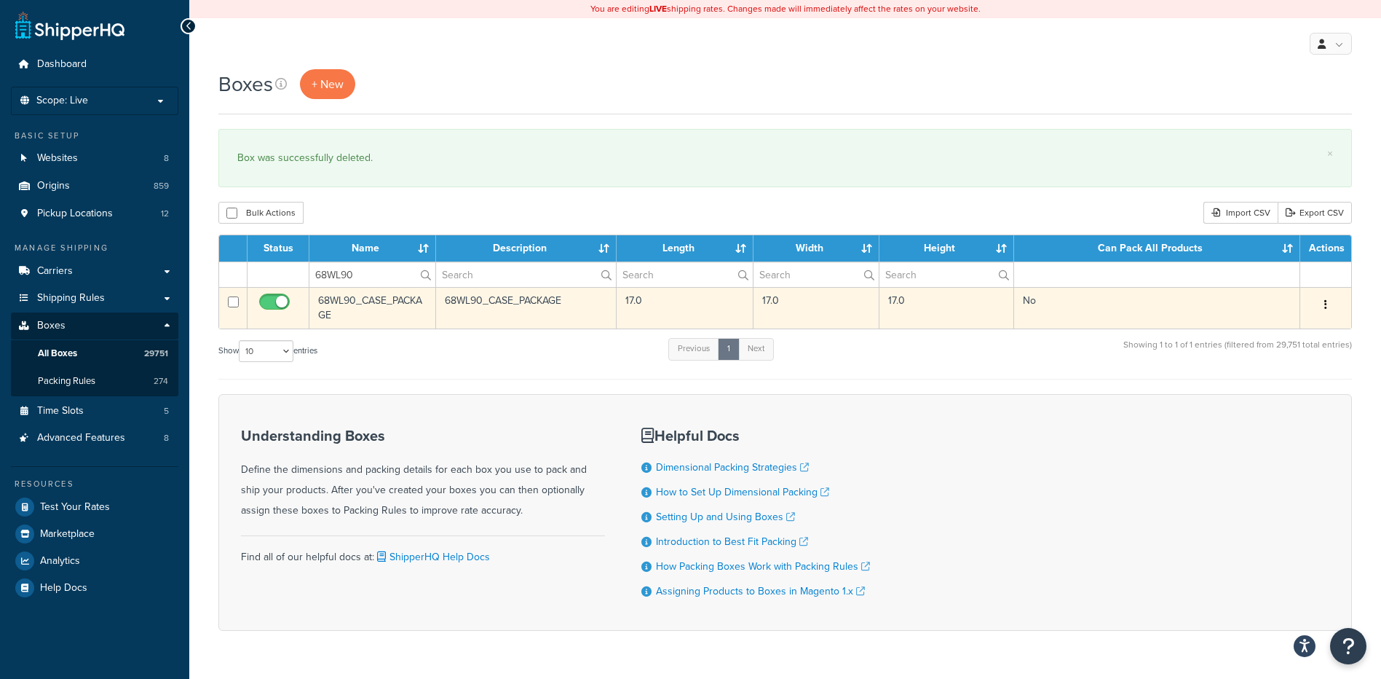
click at [1317, 304] on button "button" at bounding box center [1326, 304] width 20 height 23
click at [1305, 386] on link "Delete" at bounding box center [1277, 392] width 115 height 30
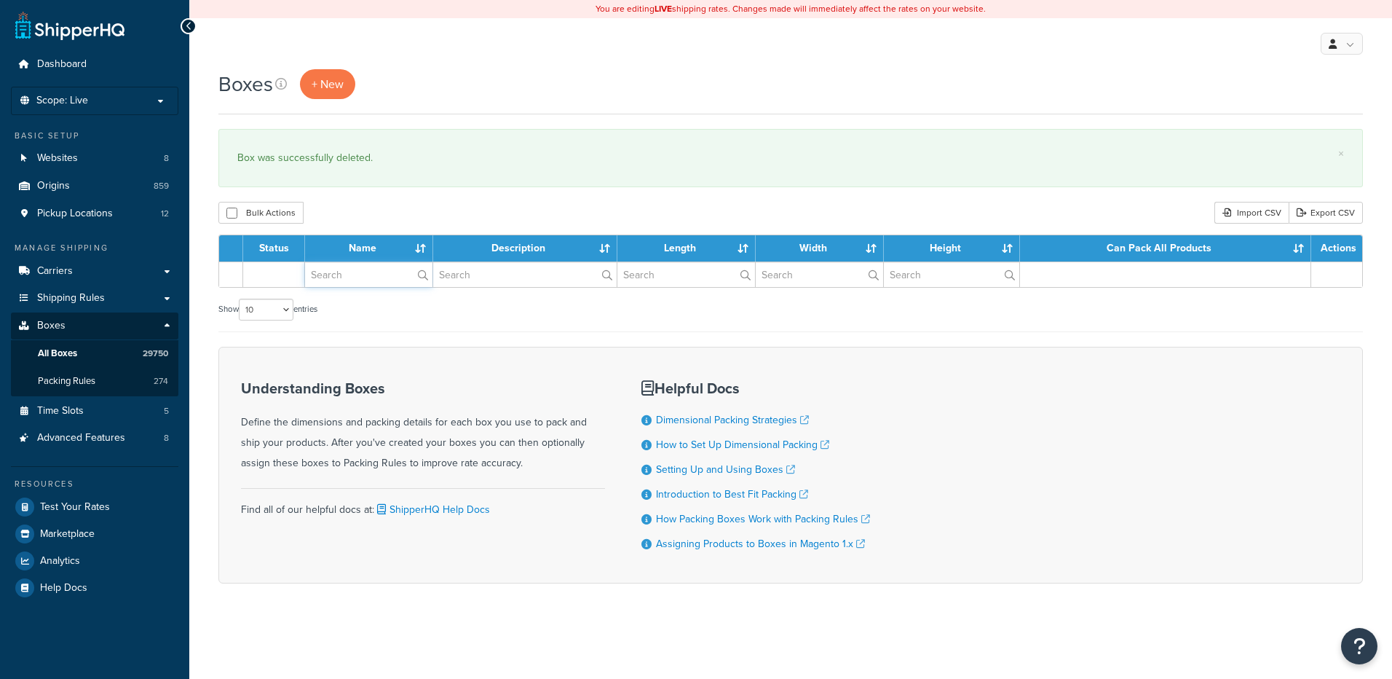
click at [379, 275] on input "text" at bounding box center [368, 274] width 127 height 25
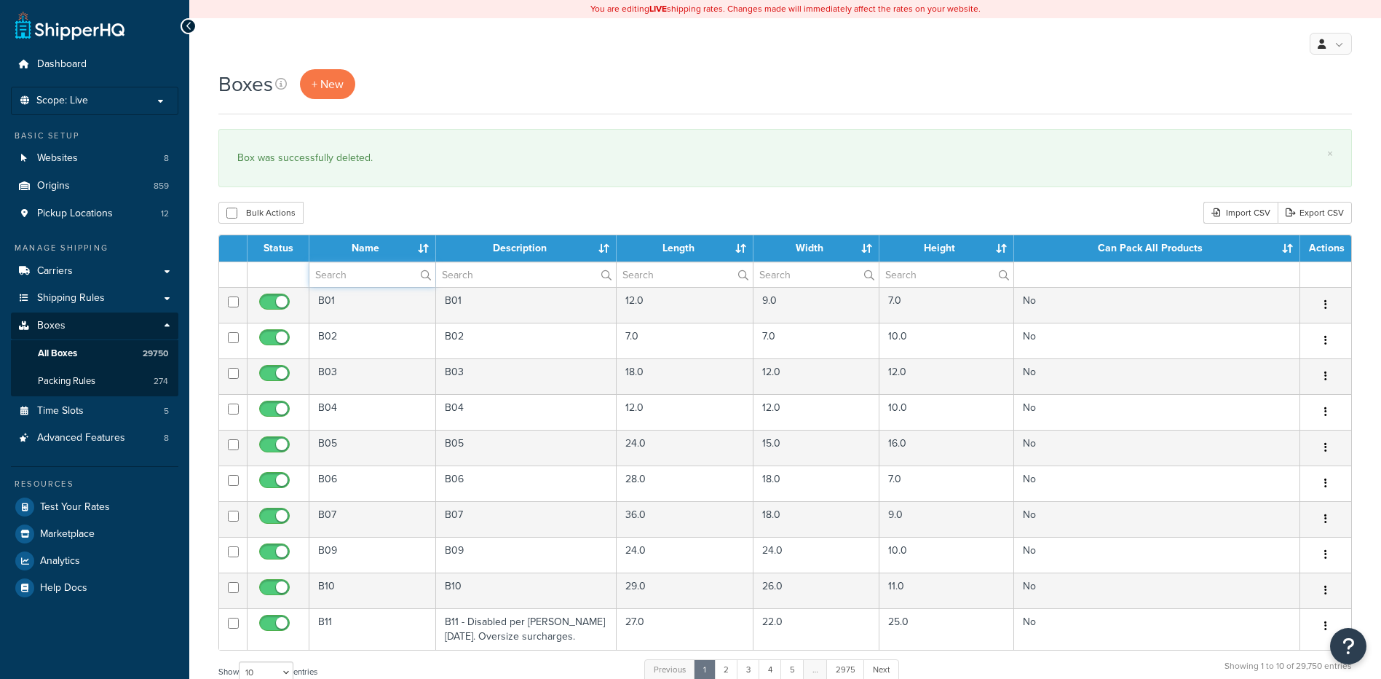
paste input "68WN12"
type input "68WN12"
click at [389, 215] on div "Bulk Actions Duplicate [GEOGRAPHIC_DATA] Import CSV Export CSV" at bounding box center [785, 213] width 1134 height 22
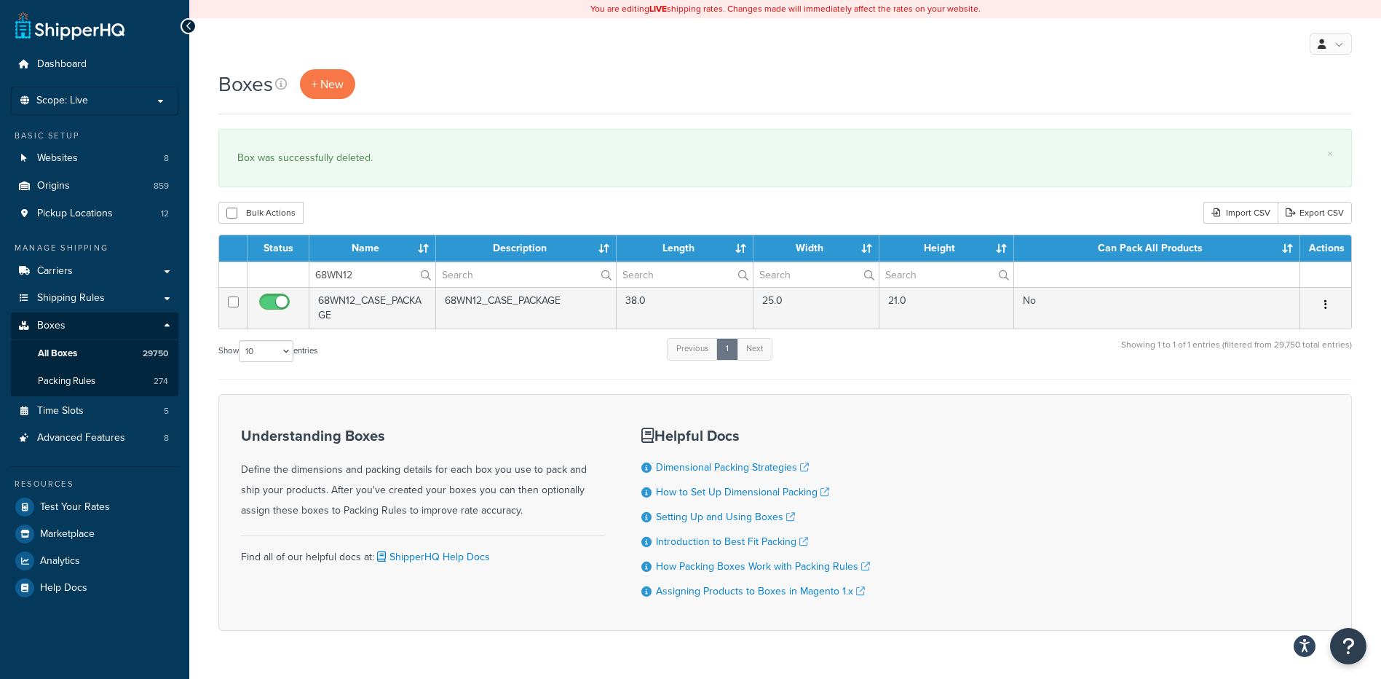
click at [1326, 307] on icon "button" at bounding box center [1325, 304] width 3 height 10
click at [1271, 392] on link "Delete" at bounding box center [1277, 392] width 115 height 30
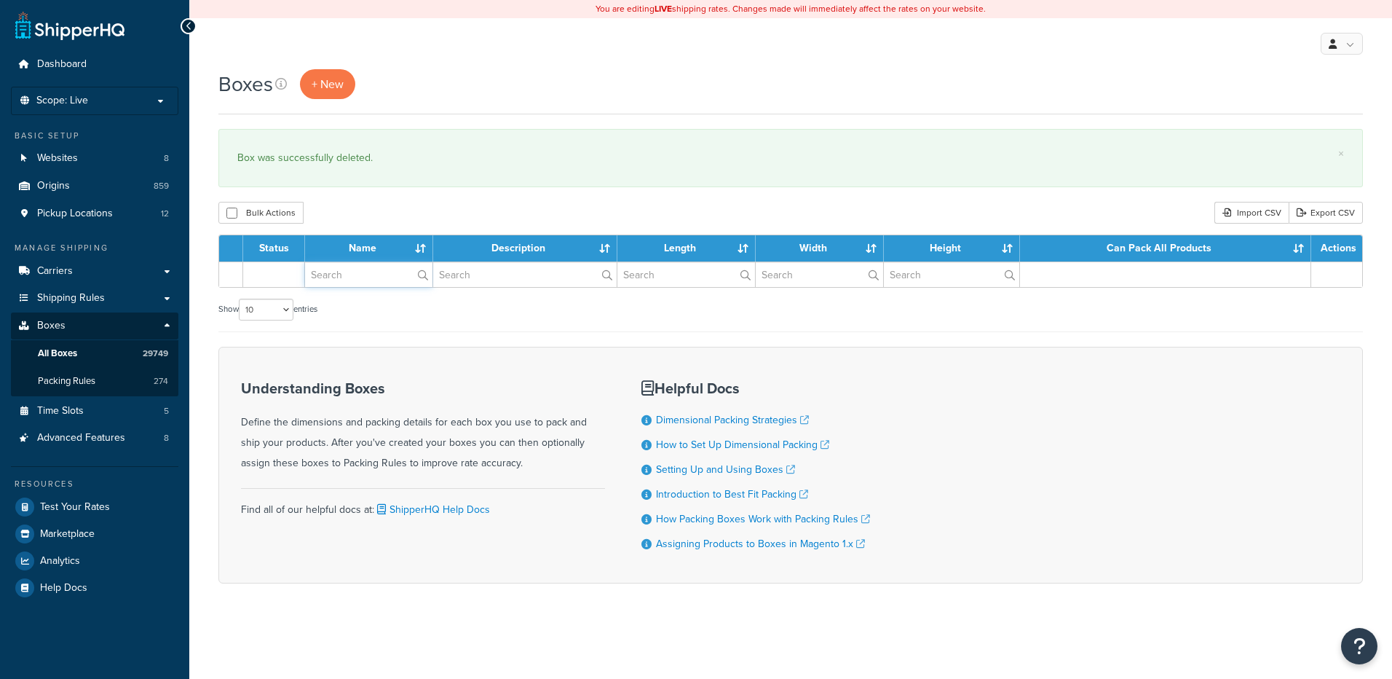
drag, startPoint x: 0, startPoint y: 0, endPoint x: 376, endPoint y: 279, distance: 467.8
click at [376, 279] on input "text" at bounding box center [368, 274] width 127 height 25
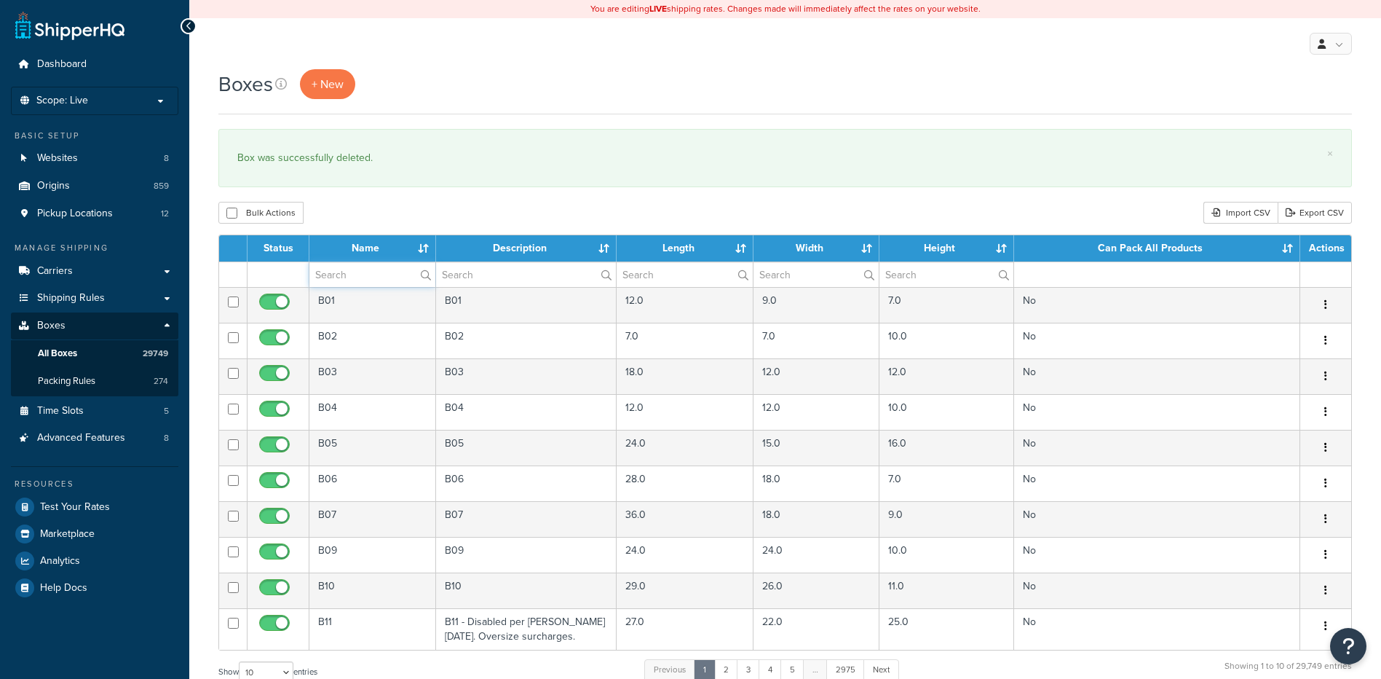
paste input "68WN1F"
type input "68WN1F"
click at [400, 212] on div "Bulk Actions Duplicate [GEOGRAPHIC_DATA] Import CSV Export CSV" at bounding box center [785, 213] width 1134 height 22
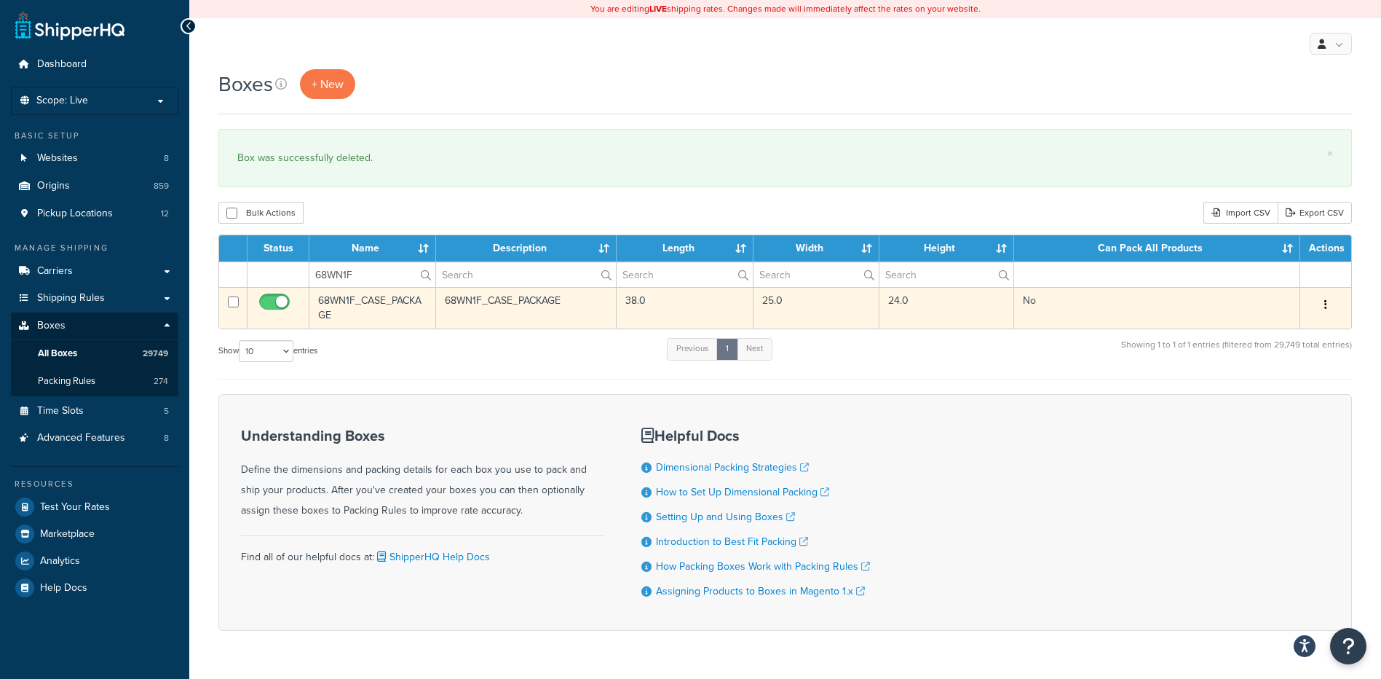
click at [1324, 304] on button "button" at bounding box center [1326, 304] width 20 height 23
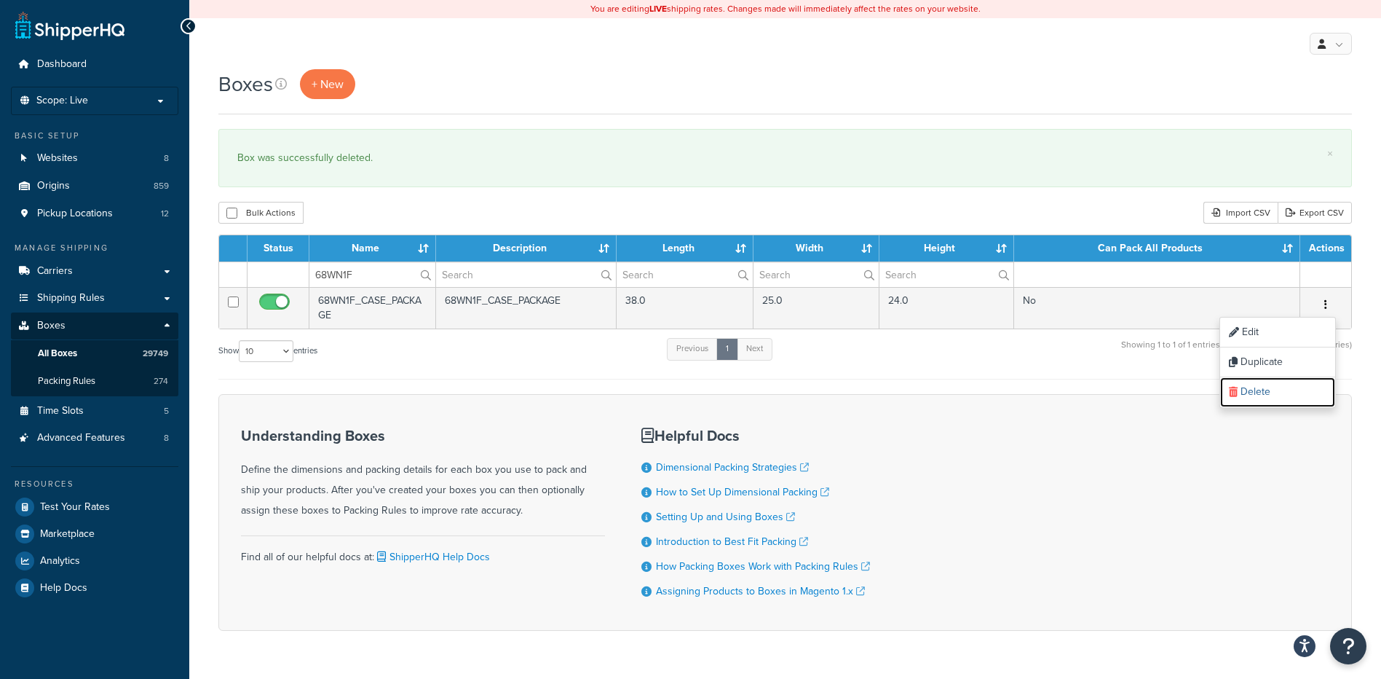
click at [1243, 389] on link "Delete" at bounding box center [1277, 392] width 115 height 30
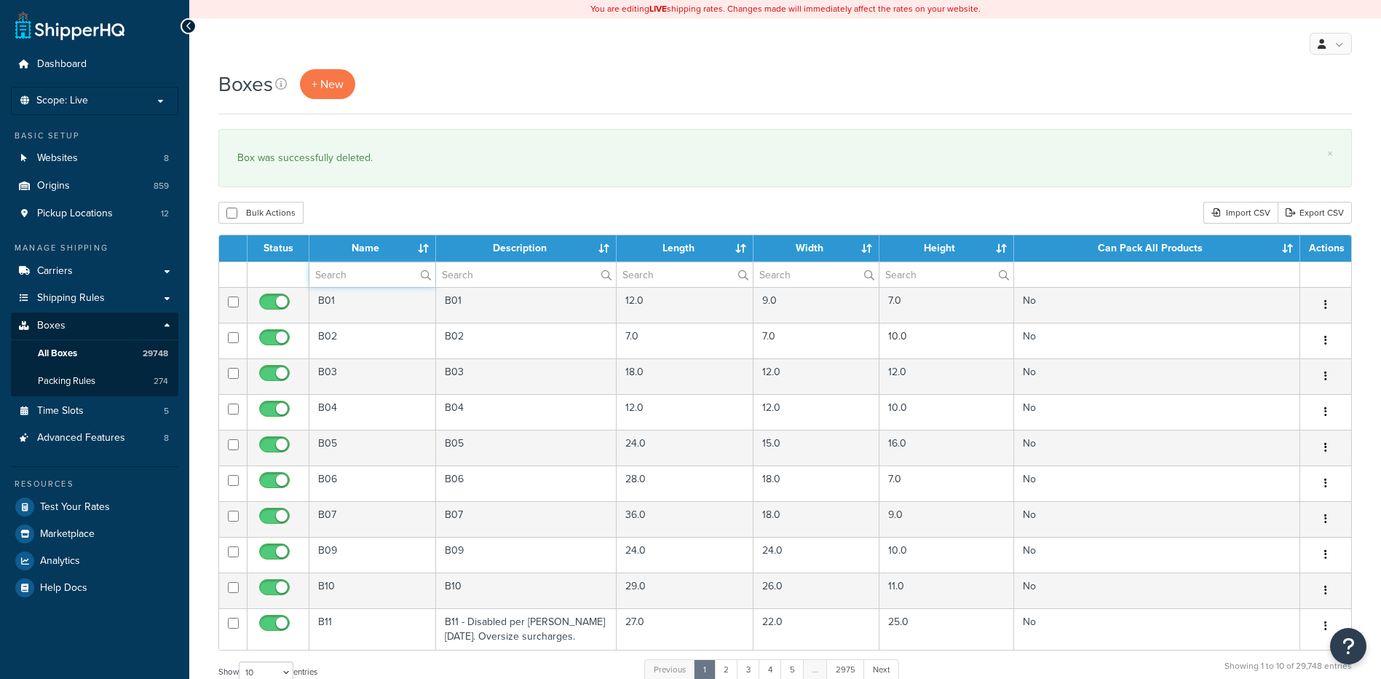
drag, startPoint x: 0, startPoint y: 0, endPoint x: 381, endPoint y: 281, distance: 473.8
click at [381, 281] on input "text" at bounding box center [372, 274] width 126 height 25
paste input "68WNBF"
type input "68WNBF"
click at [418, 185] on div "× Box was successfully deleted." at bounding box center [785, 158] width 1134 height 58
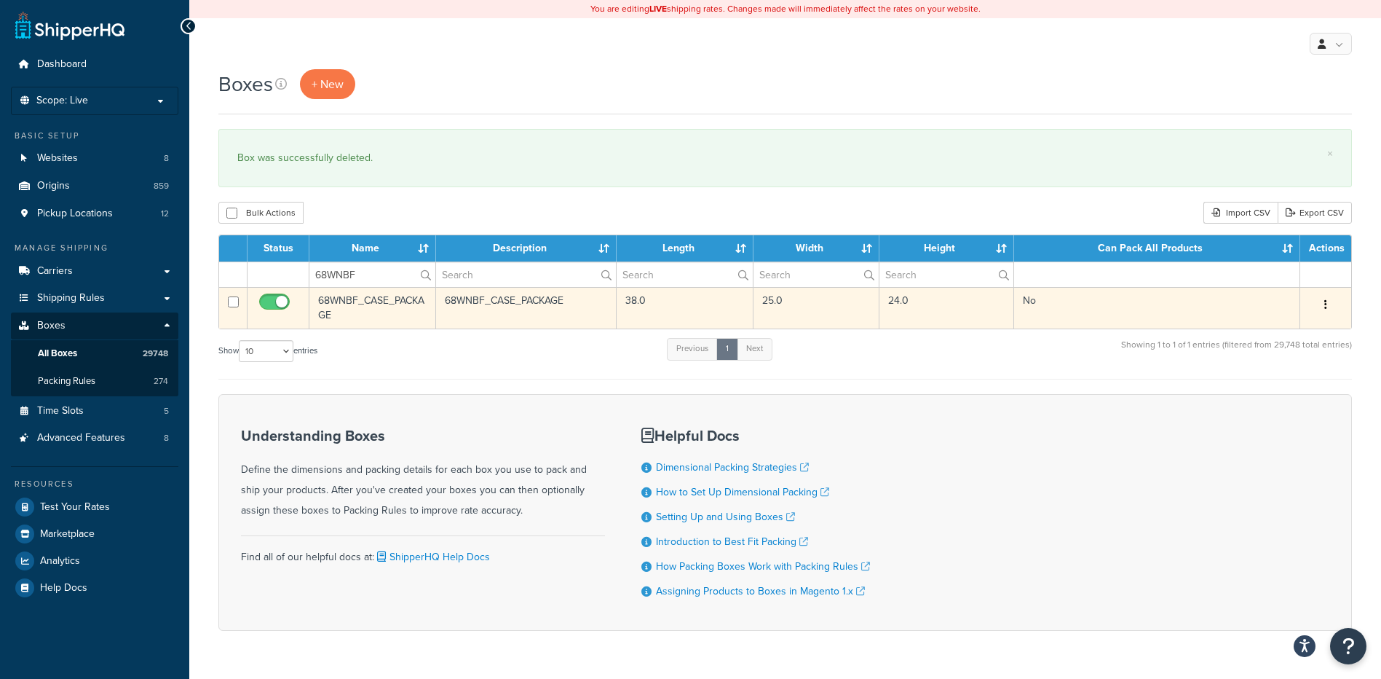
click at [1332, 309] on button "button" at bounding box center [1326, 304] width 20 height 23
click at [1273, 397] on link "Delete" at bounding box center [1277, 392] width 115 height 30
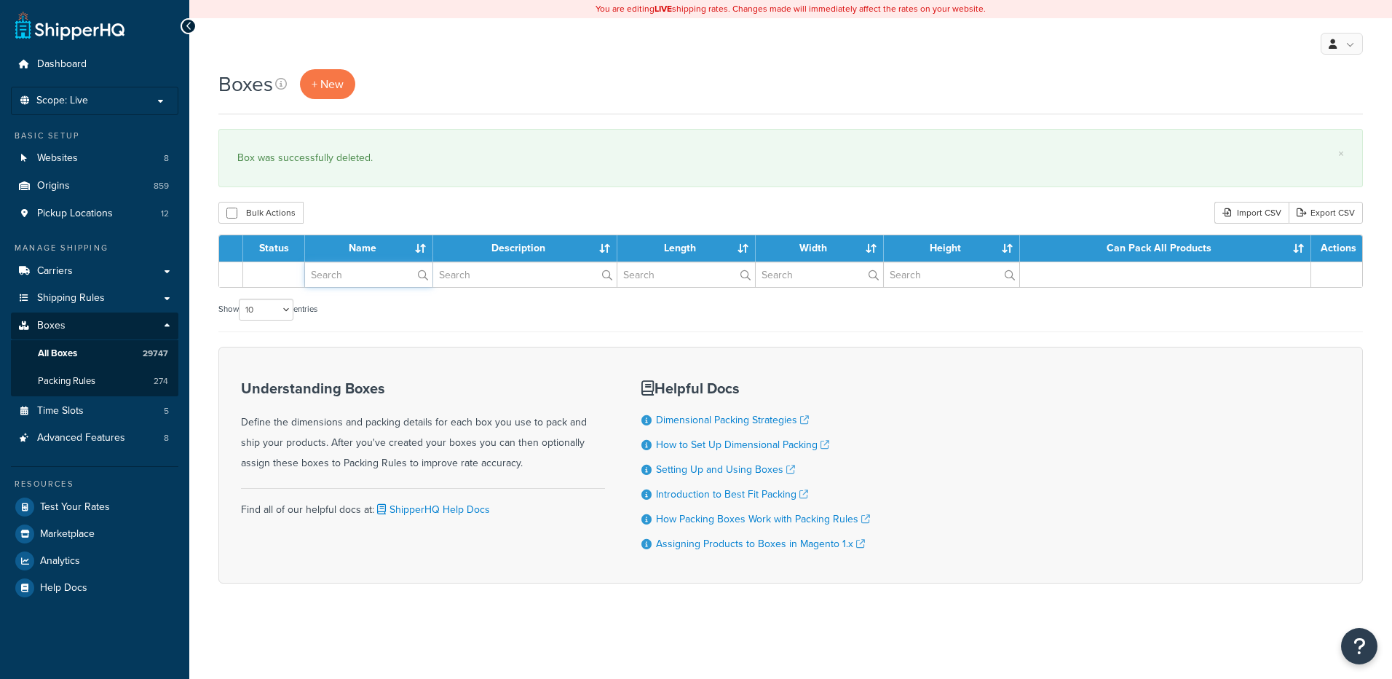
click at [373, 274] on input "text" at bounding box center [368, 274] width 127 height 25
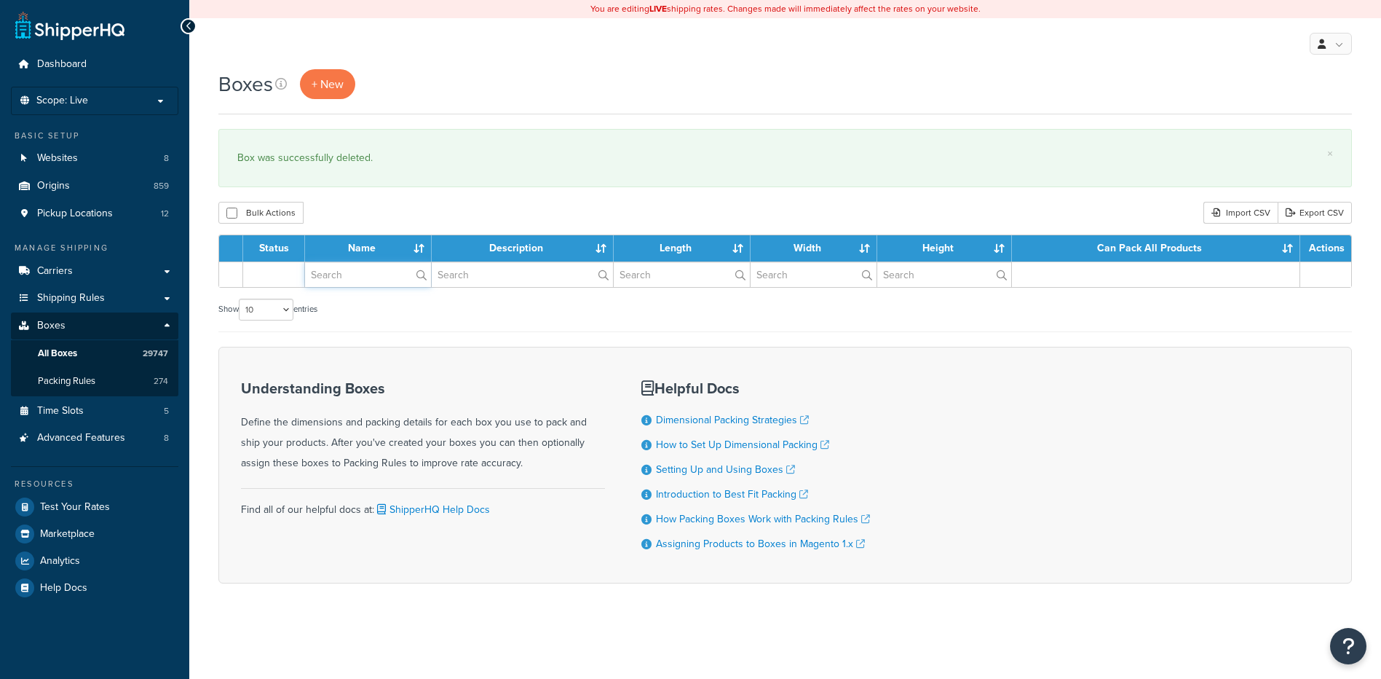
paste input "68WNF4"
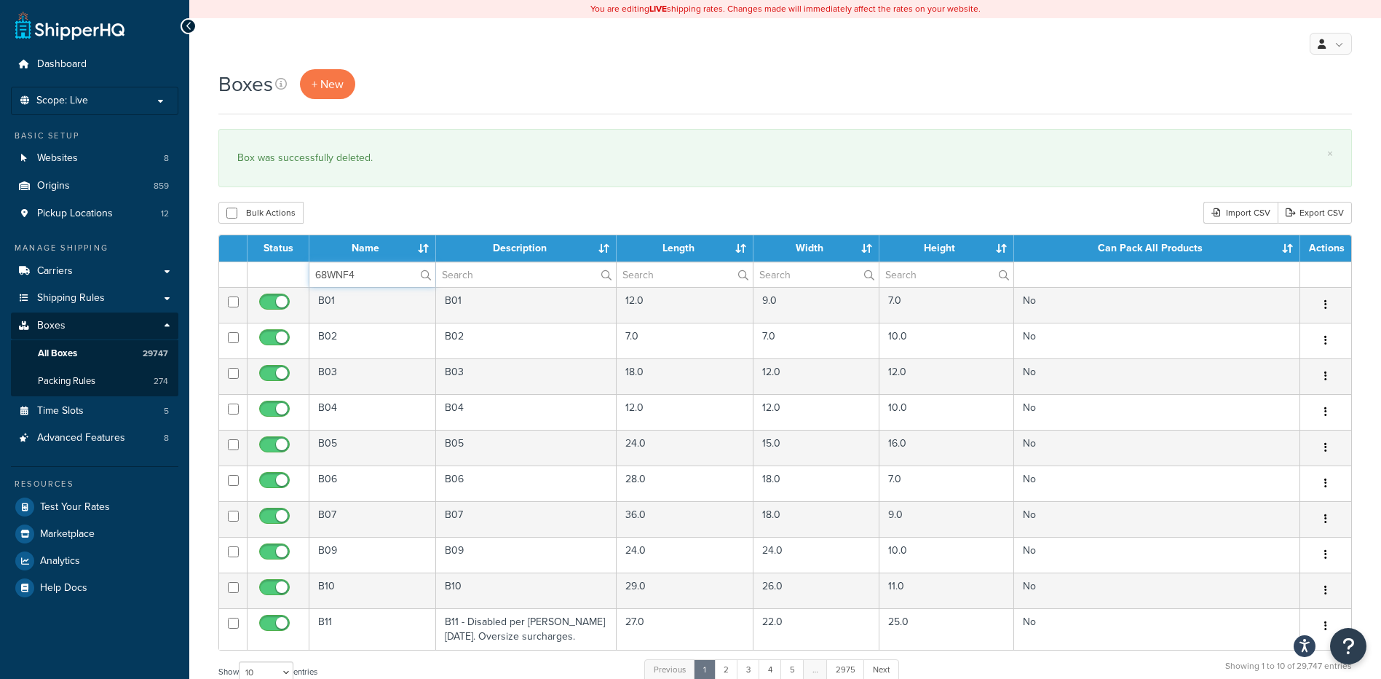
type input "68WNF4"
click at [394, 215] on div "Bulk Actions Duplicate [GEOGRAPHIC_DATA] Import CSV Export CSV" at bounding box center [785, 213] width 1134 height 22
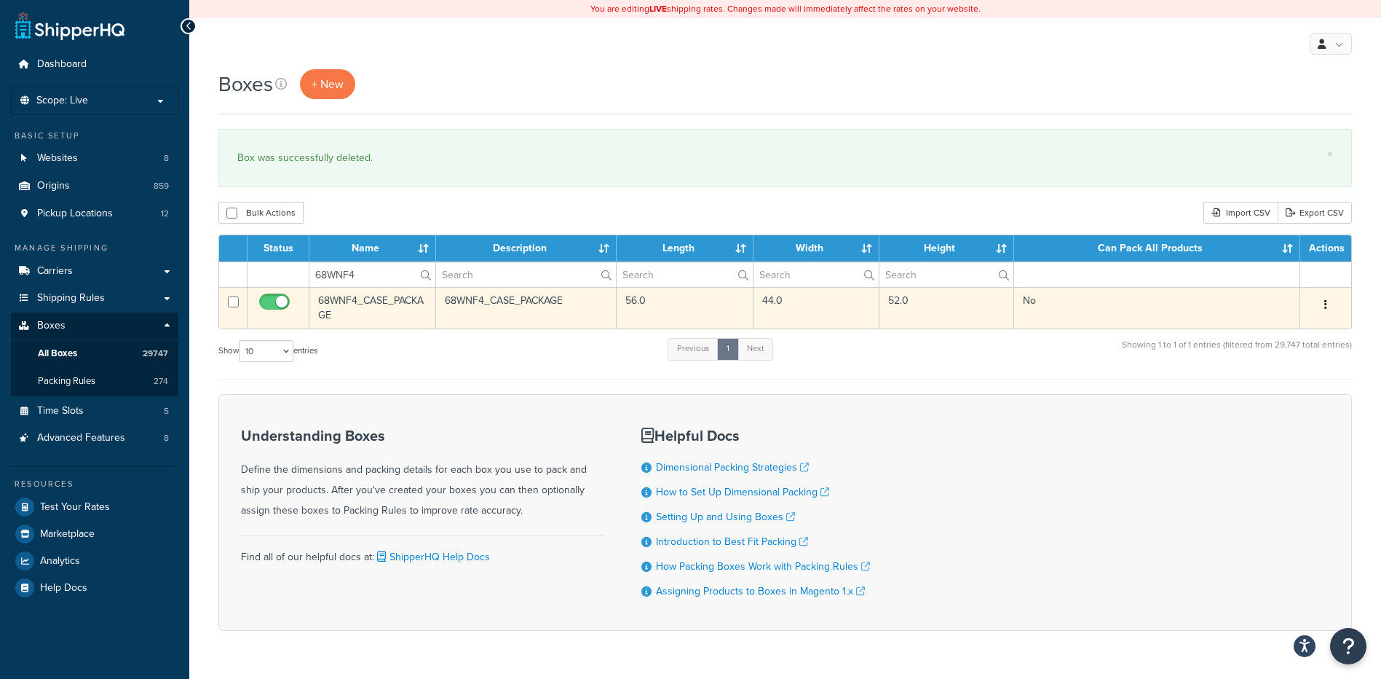
click at [1329, 310] on button "button" at bounding box center [1326, 304] width 20 height 23
click at [1294, 387] on link "Delete" at bounding box center [1277, 392] width 115 height 30
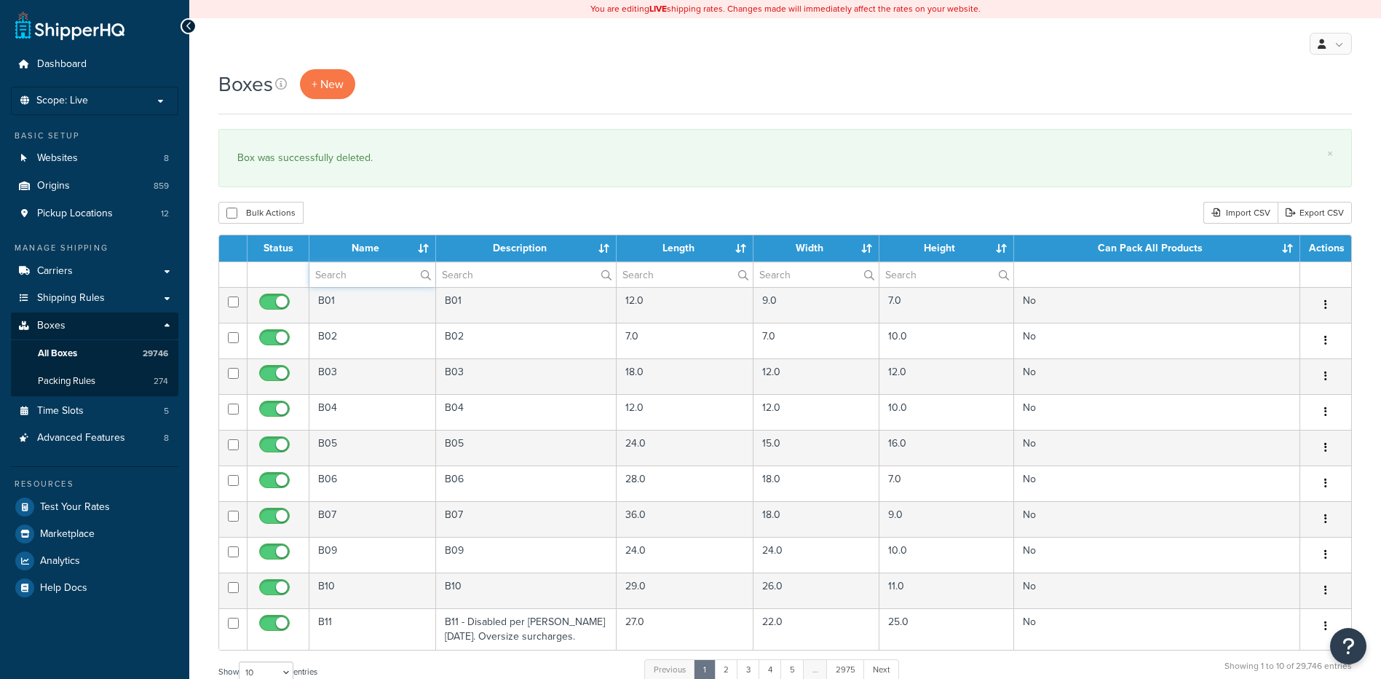
click at [373, 282] on input "text" at bounding box center [372, 274] width 126 height 25
paste input "68WNRX"
type input "68WNRX"
click at [398, 215] on div "Bulk Actions Duplicate [GEOGRAPHIC_DATA] Import CSV Export CSV" at bounding box center [785, 213] width 1134 height 22
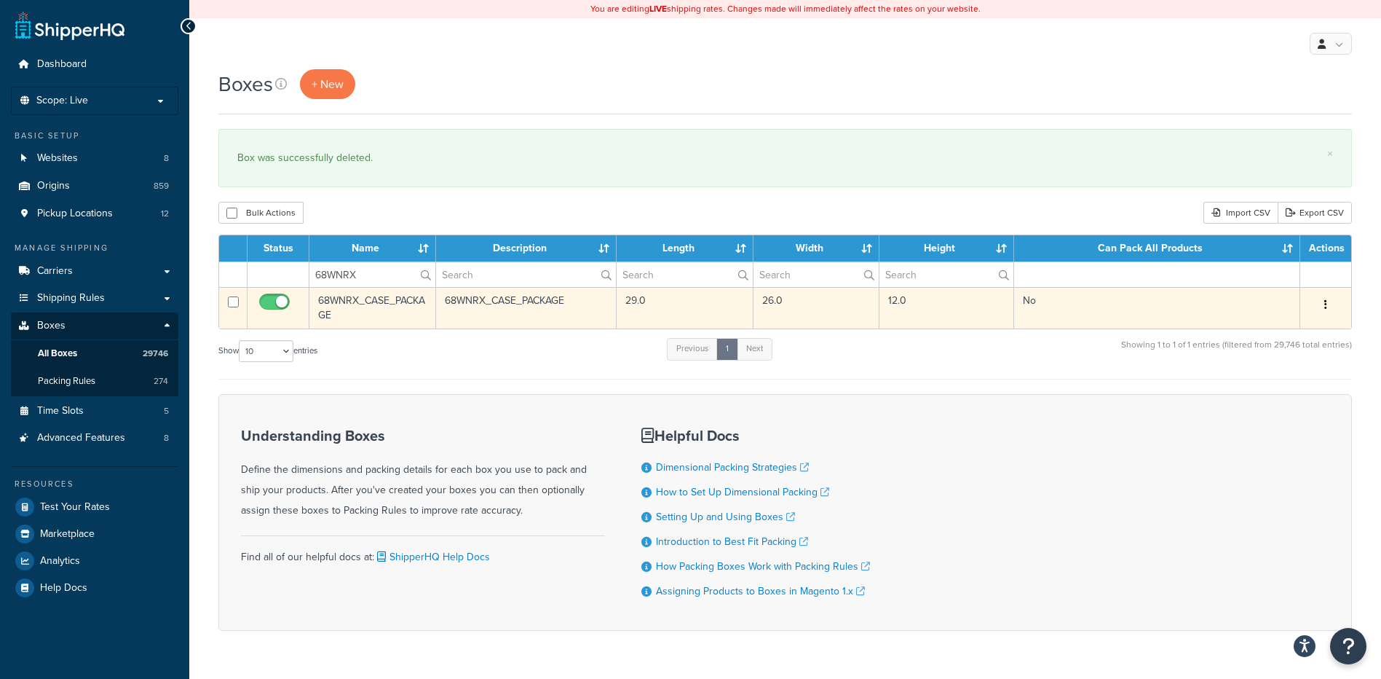
click at [1327, 307] on button "button" at bounding box center [1326, 304] width 20 height 23
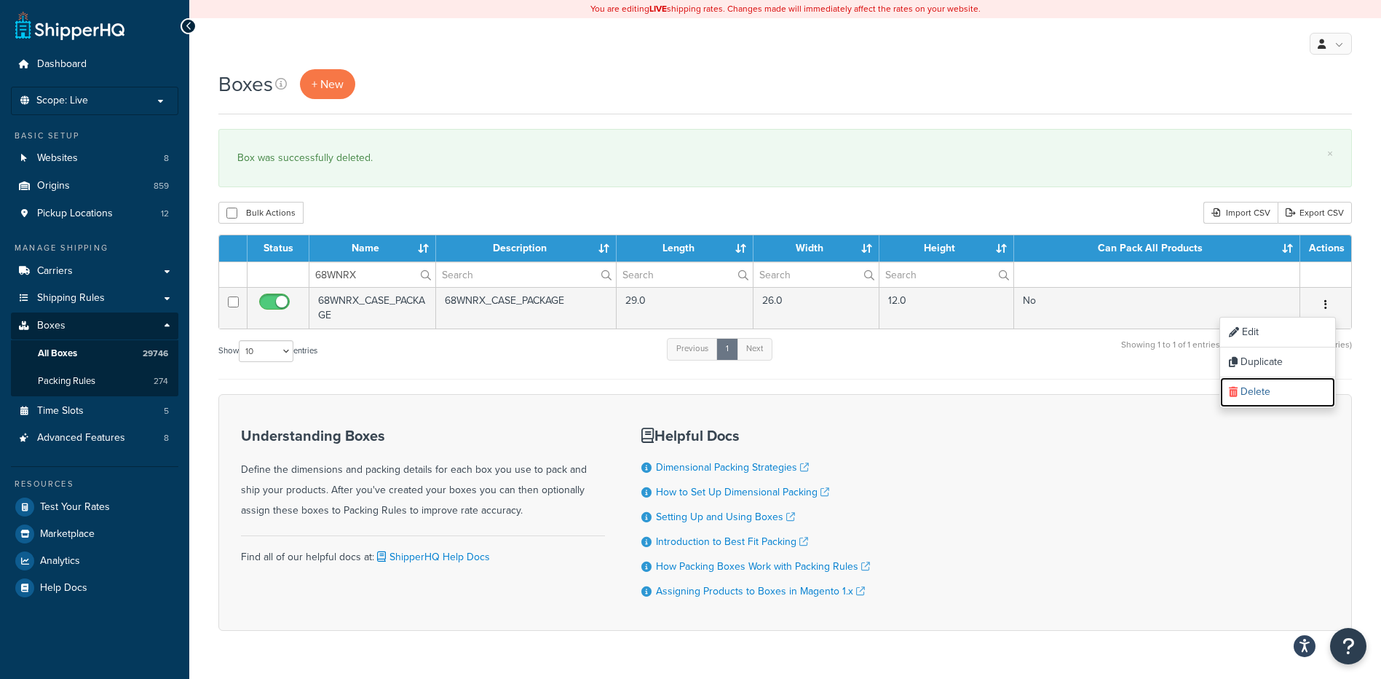
click at [1285, 394] on link "Delete" at bounding box center [1277, 392] width 115 height 30
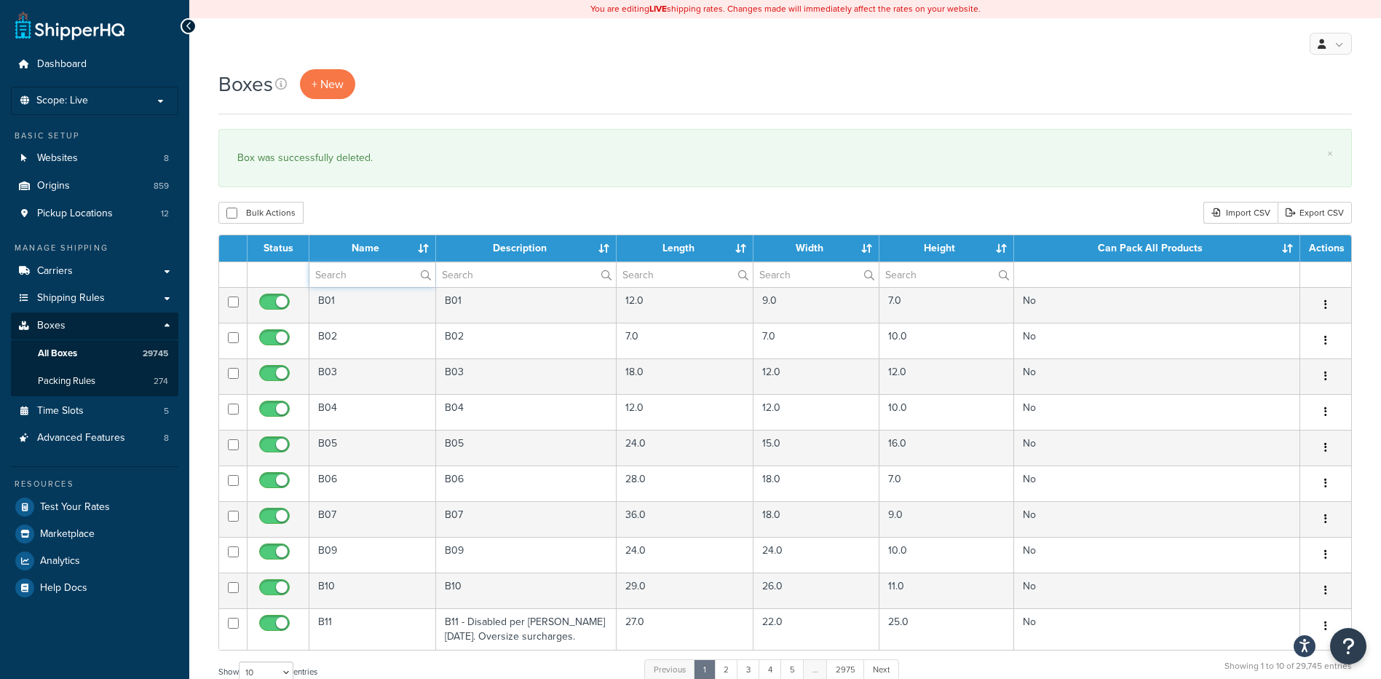
click at [371, 280] on input "text" at bounding box center [372, 274] width 126 height 25
paste input "68WNSZ"
type input "68WNSZ"
click at [387, 214] on div "Bulk Actions Duplicate [GEOGRAPHIC_DATA] Import CSV Export CSV" at bounding box center [785, 213] width 1134 height 22
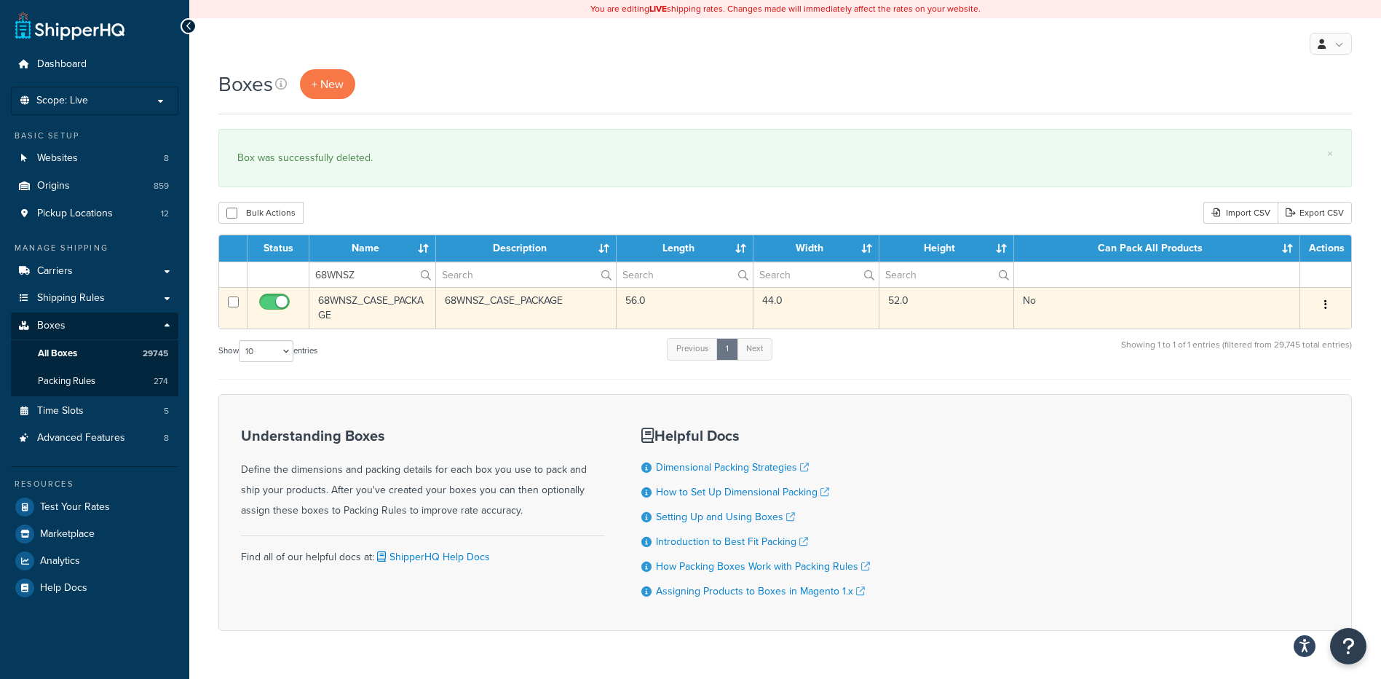
click at [1335, 309] on button "button" at bounding box center [1326, 304] width 20 height 23
click at [1284, 392] on link "Delete" at bounding box center [1277, 392] width 115 height 30
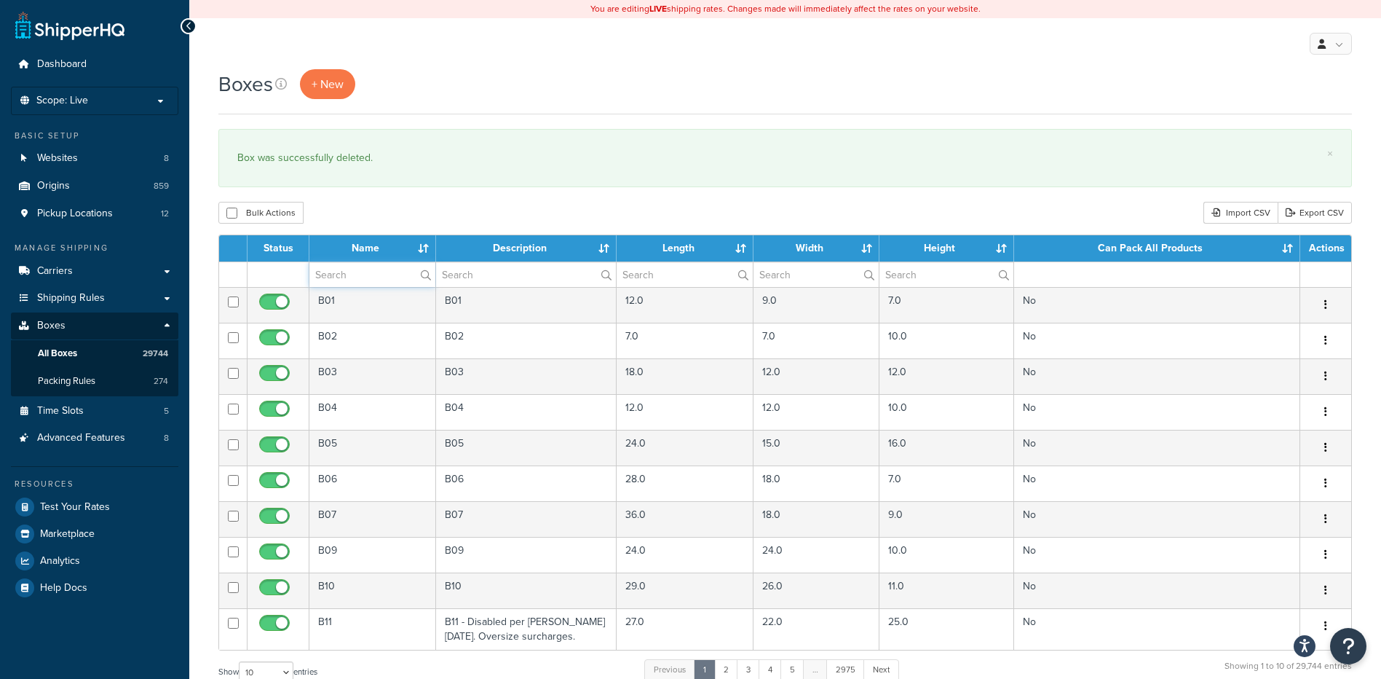
click at [351, 267] on input "text" at bounding box center [372, 274] width 126 height 25
paste input "68WNSZ"
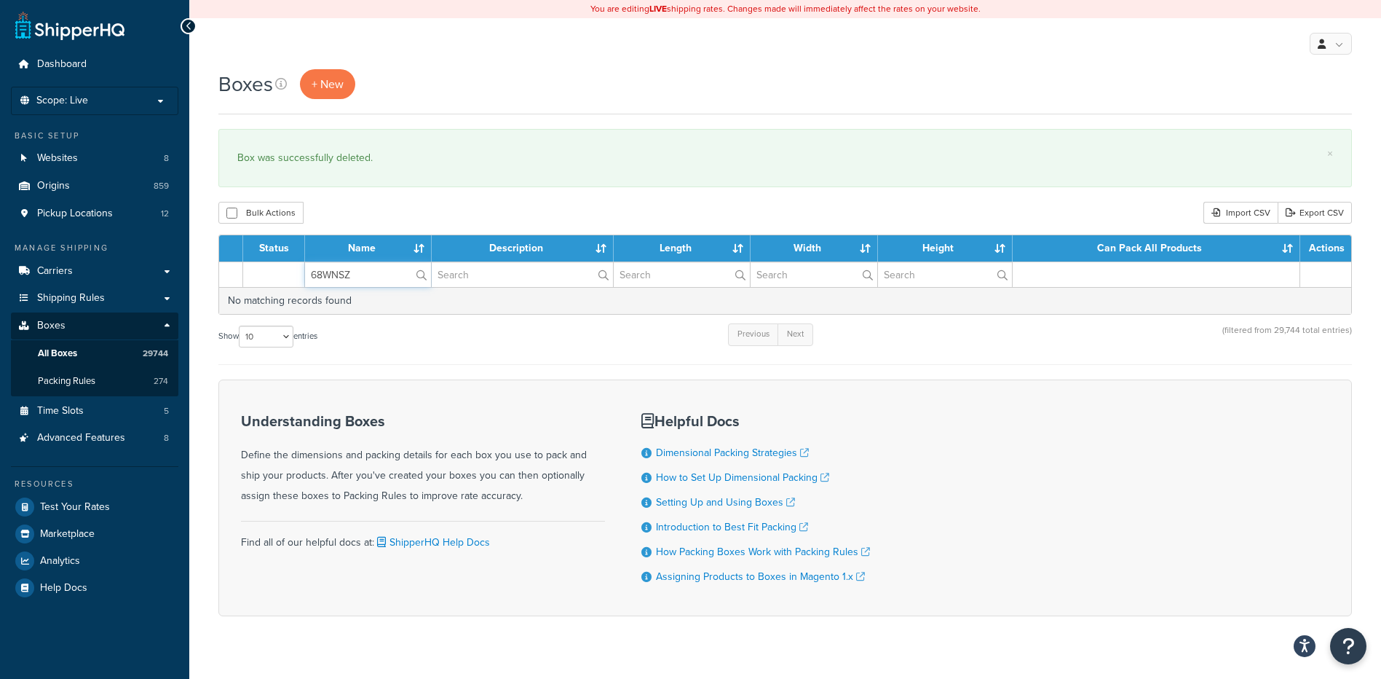
drag, startPoint x: 382, startPoint y: 265, endPoint x: 231, endPoint y: 248, distance: 152.4
click at [232, 248] on table "Status Name Description Length Width Height Can Pack All Products Actions 68WNS…" at bounding box center [785, 274] width 1134 height 80
paste input "P89"
type input "68WP89"
click at [322, 213] on div "Bulk Actions Duplicate [GEOGRAPHIC_DATA] Import CSV Export CSV" at bounding box center [785, 213] width 1134 height 22
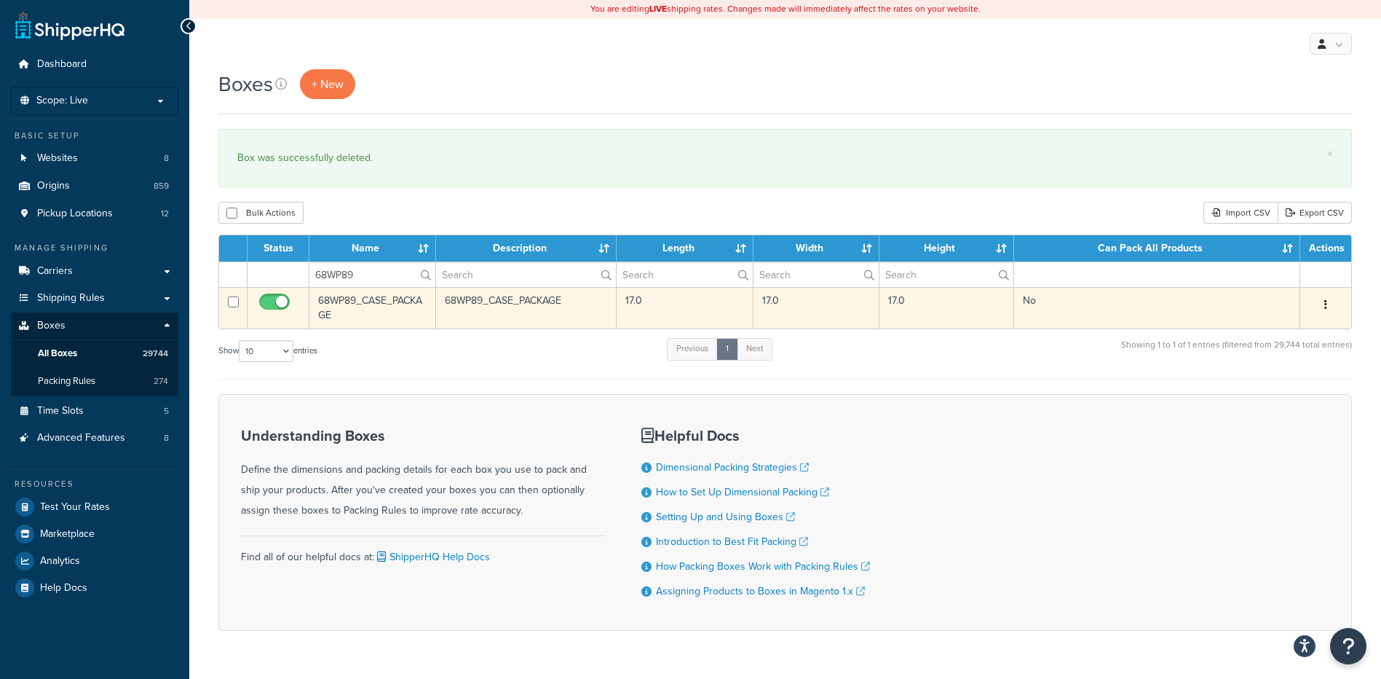
click at [1325, 307] on icon "button" at bounding box center [1325, 304] width 3 height 10
click at [1294, 389] on link "Delete" at bounding box center [1277, 392] width 115 height 30
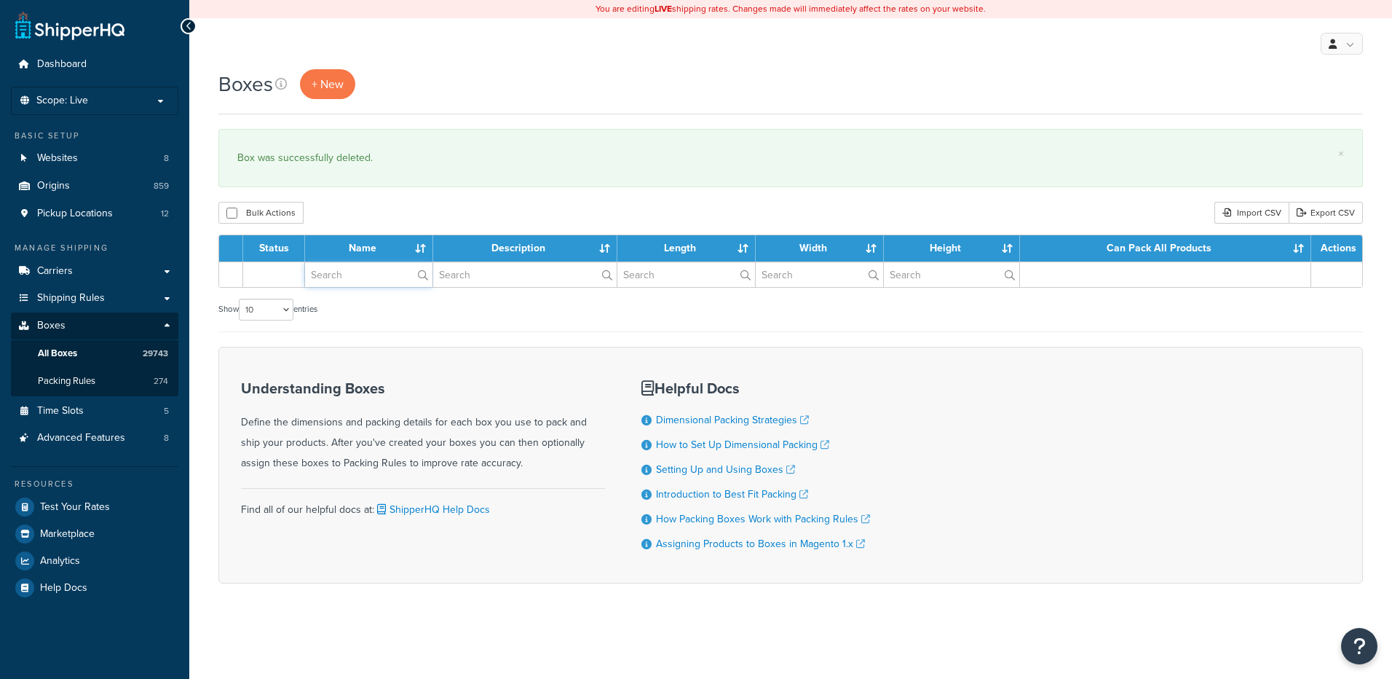
click at [363, 277] on input "text" at bounding box center [368, 274] width 127 height 25
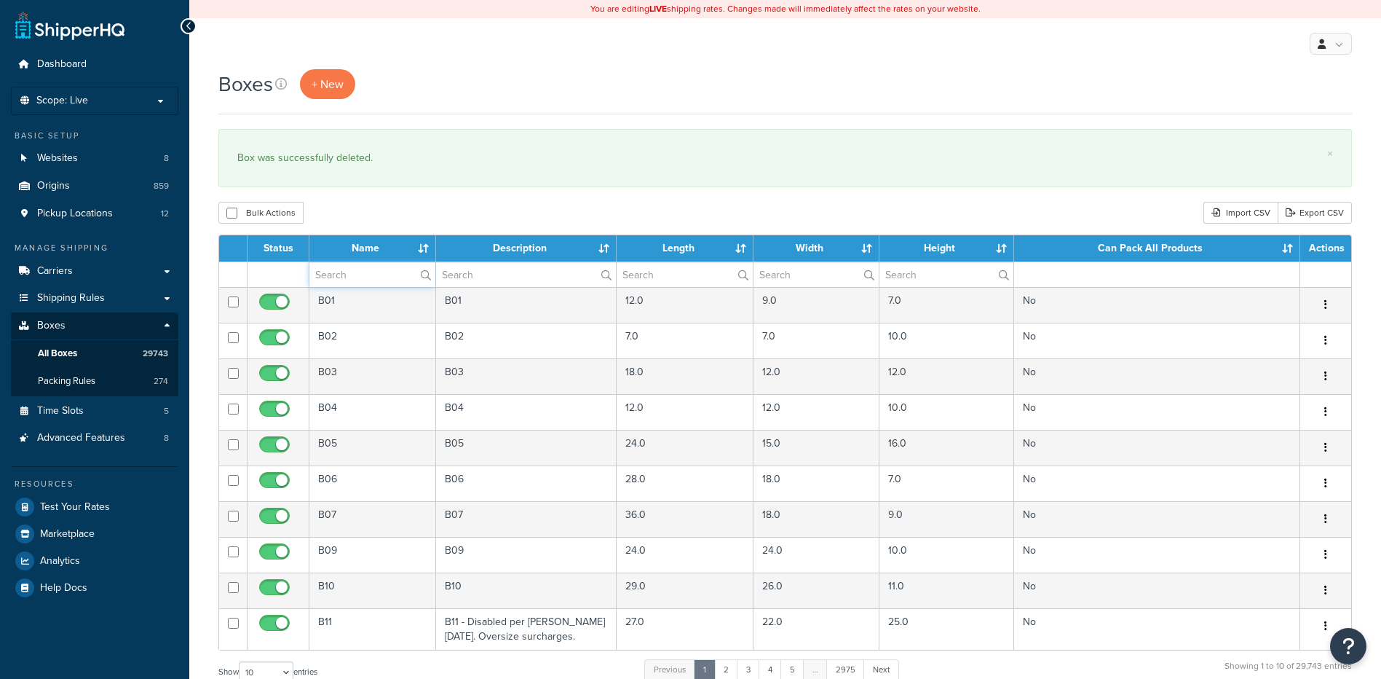
paste input "68WUF4"
type input "68WUF4"
click at [371, 213] on div "Bulk Actions Duplicate [GEOGRAPHIC_DATA] Import CSV Export CSV" at bounding box center [785, 213] width 1134 height 22
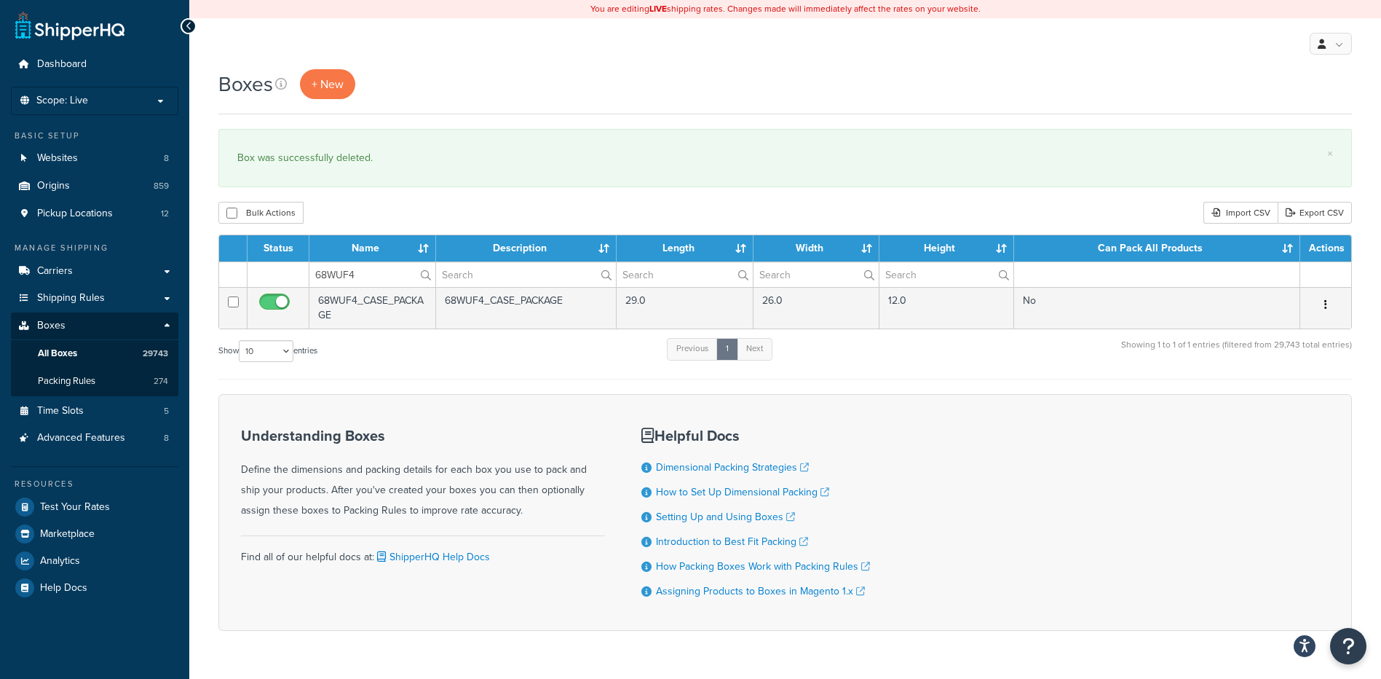
click at [1330, 303] on button "button" at bounding box center [1326, 304] width 20 height 23
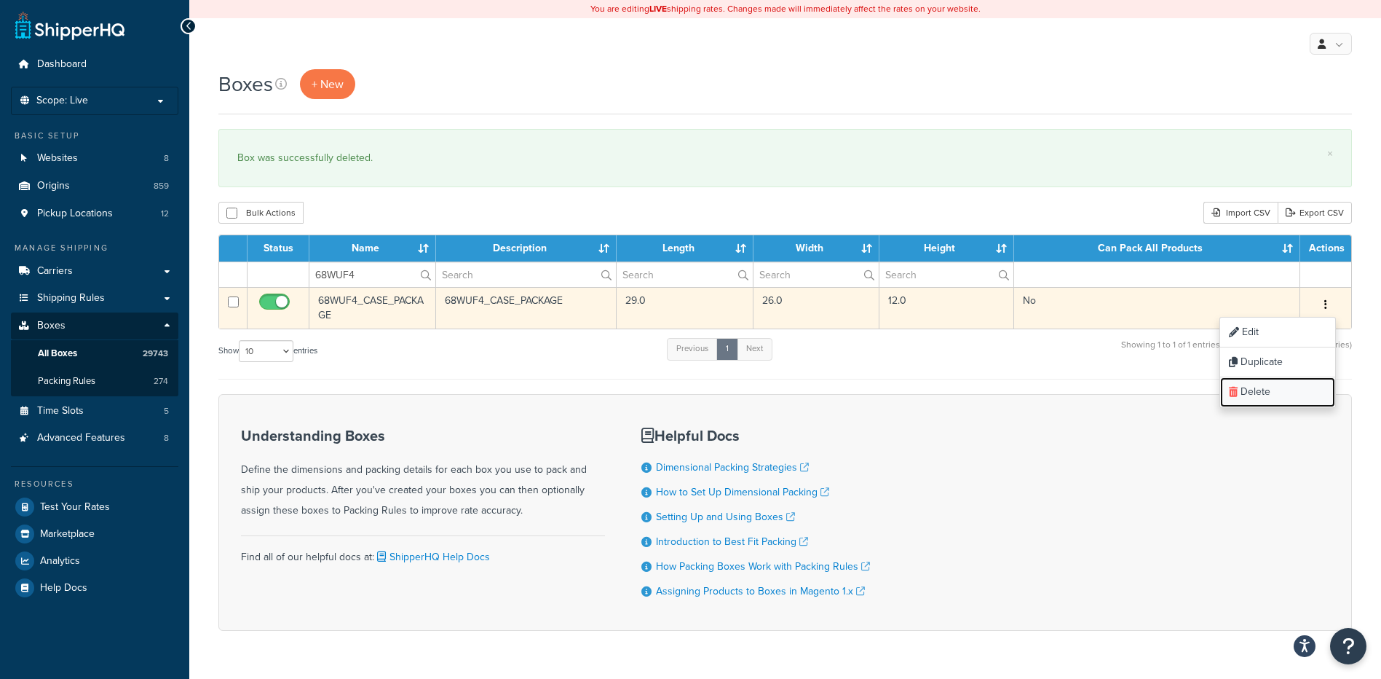
click at [1278, 392] on link "Delete" at bounding box center [1277, 392] width 115 height 30
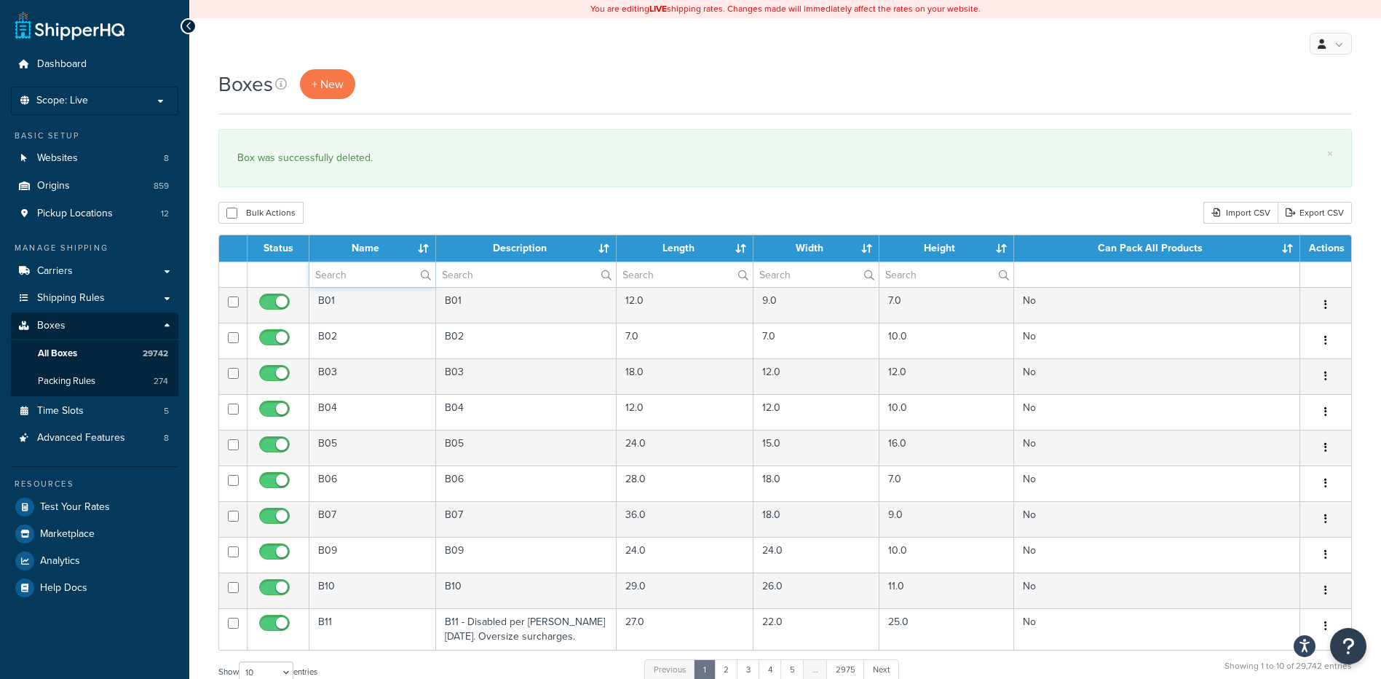
click at [350, 272] on input "text" at bounding box center [372, 274] width 126 height 25
paste input "68WUFW"
type input "68WUFW"
click at [381, 220] on div "Bulk Actions Duplicate [GEOGRAPHIC_DATA] Import CSV Export CSV" at bounding box center [785, 213] width 1134 height 22
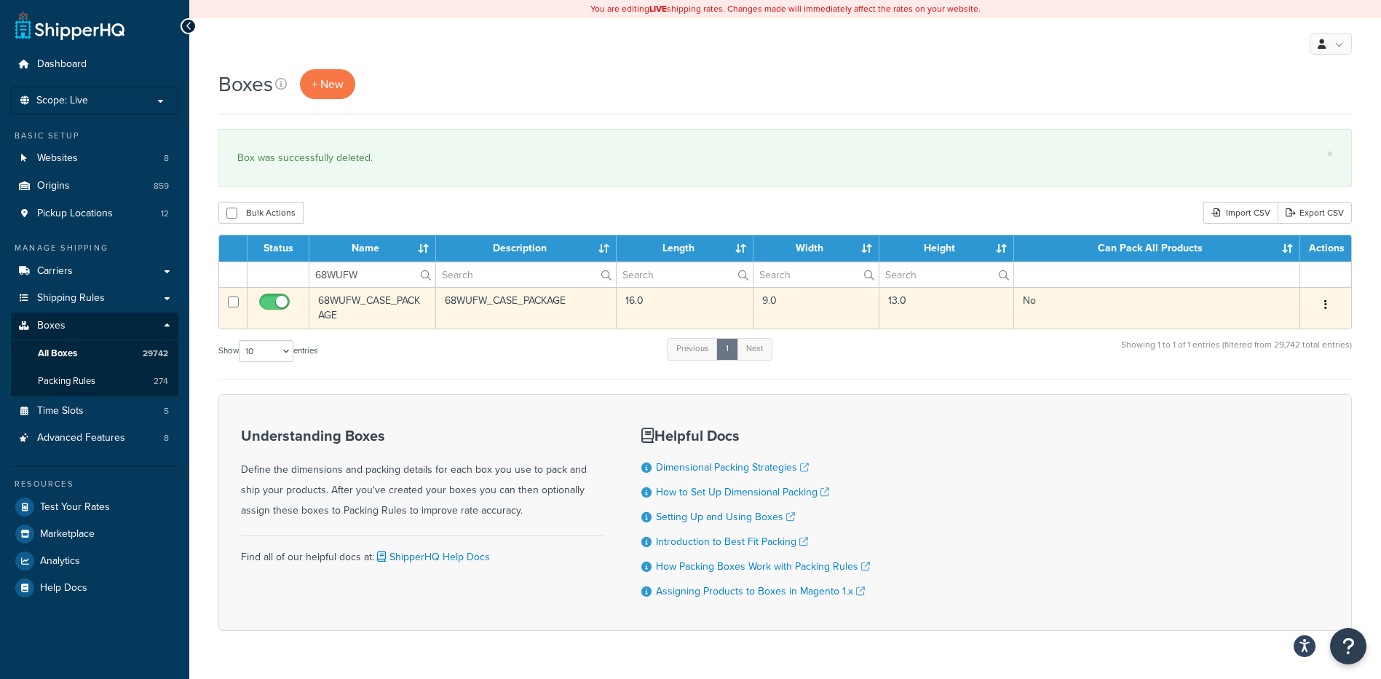
click at [1322, 308] on button "button" at bounding box center [1326, 304] width 20 height 23
click at [1285, 381] on link "Delete" at bounding box center [1277, 392] width 115 height 30
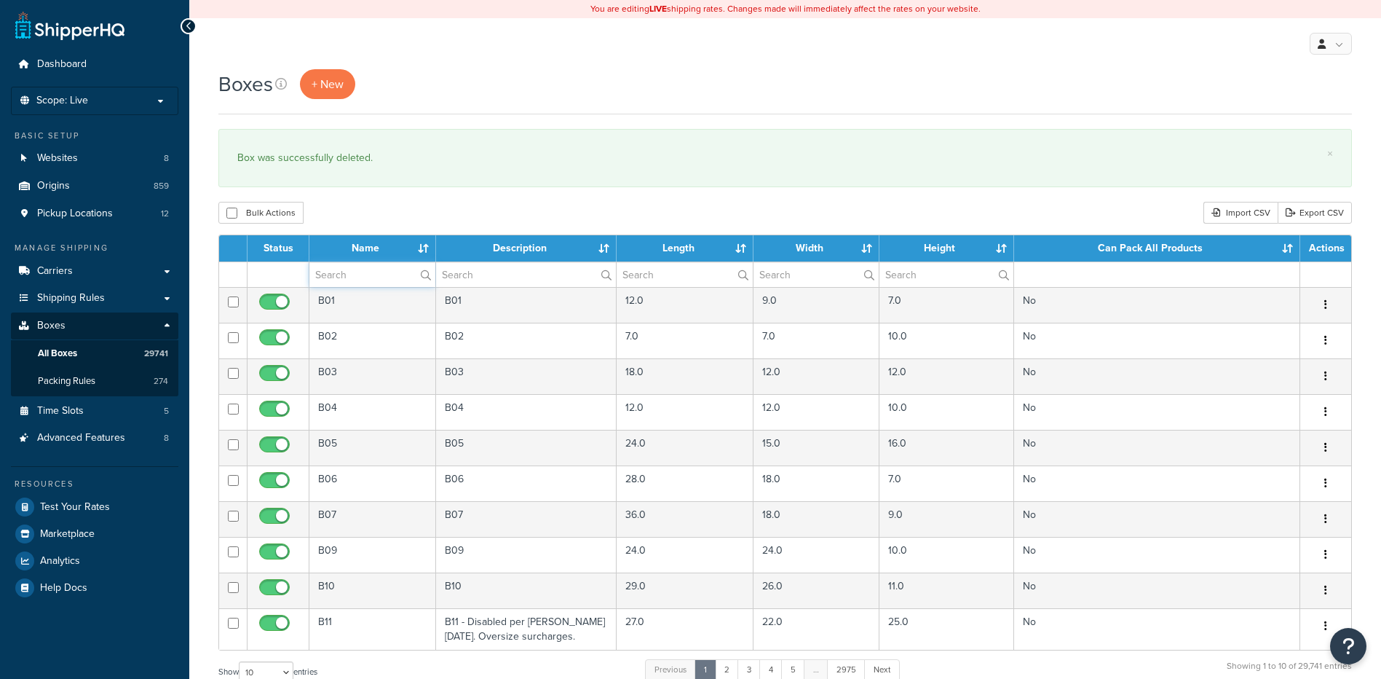
click at [381, 276] on input "text" at bounding box center [372, 274] width 126 height 25
paste input "81WAPP"
type input "81WAPP"
click at [389, 207] on div "Bulk Actions Duplicate Delete Import CSV Export CSV" at bounding box center [785, 213] width 1134 height 22
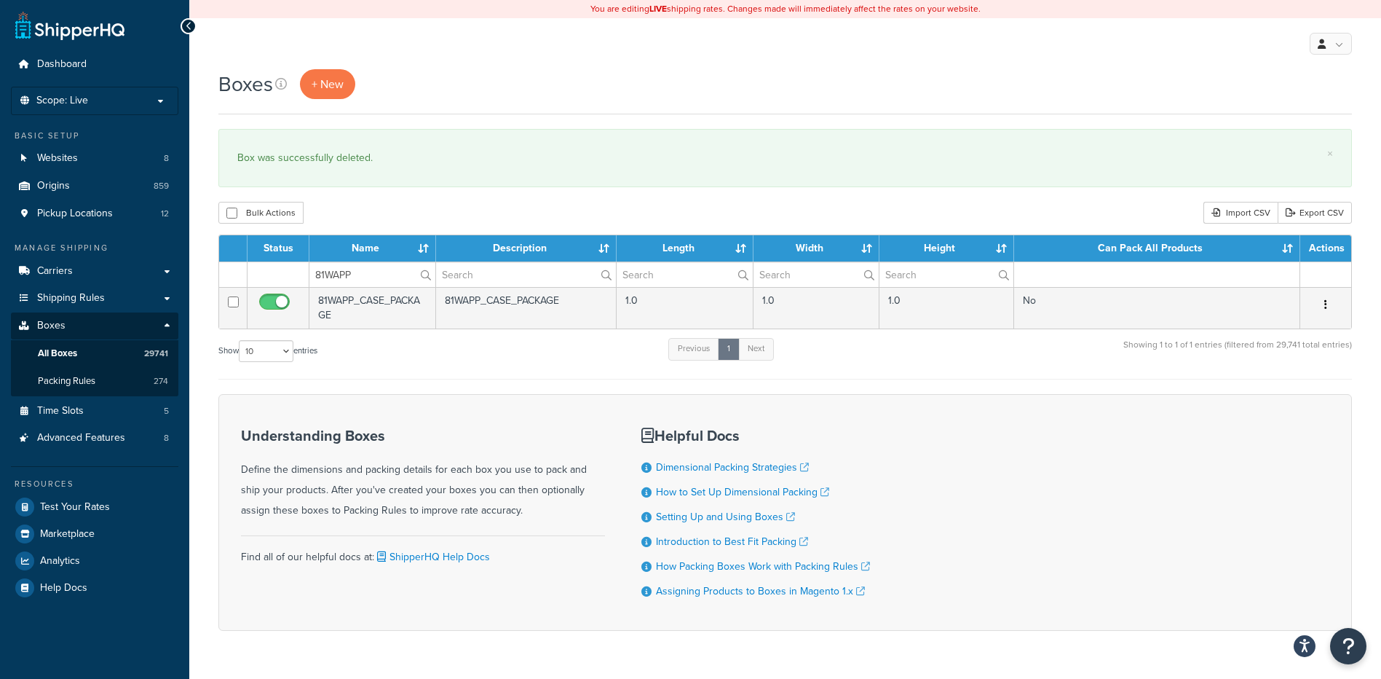
click at [1326, 306] on icon "button" at bounding box center [1325, 304] width 3 height 10
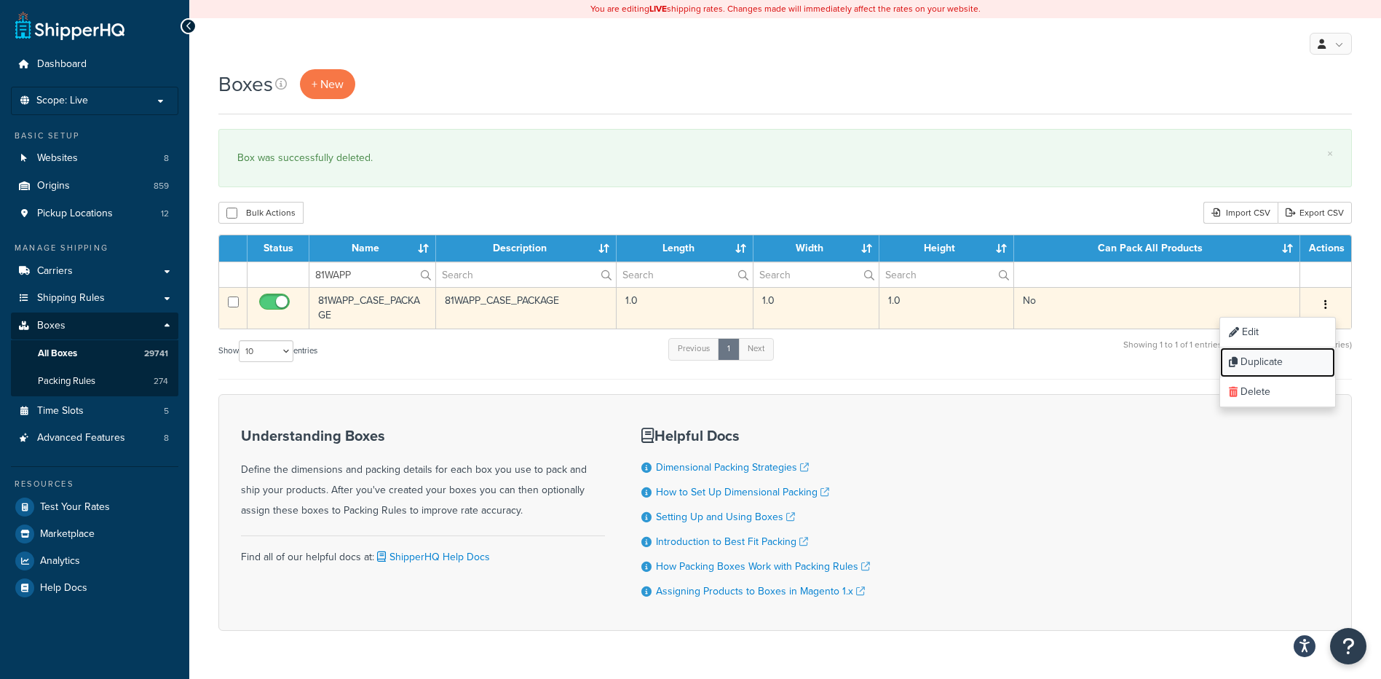
click at [1296, 376] on link "Duplicate" at bounding box center [1277, 362] width 115 height 30
click at [1292, 400] on link "Delete" at bounding box center [1277, 392] width 115 height 30
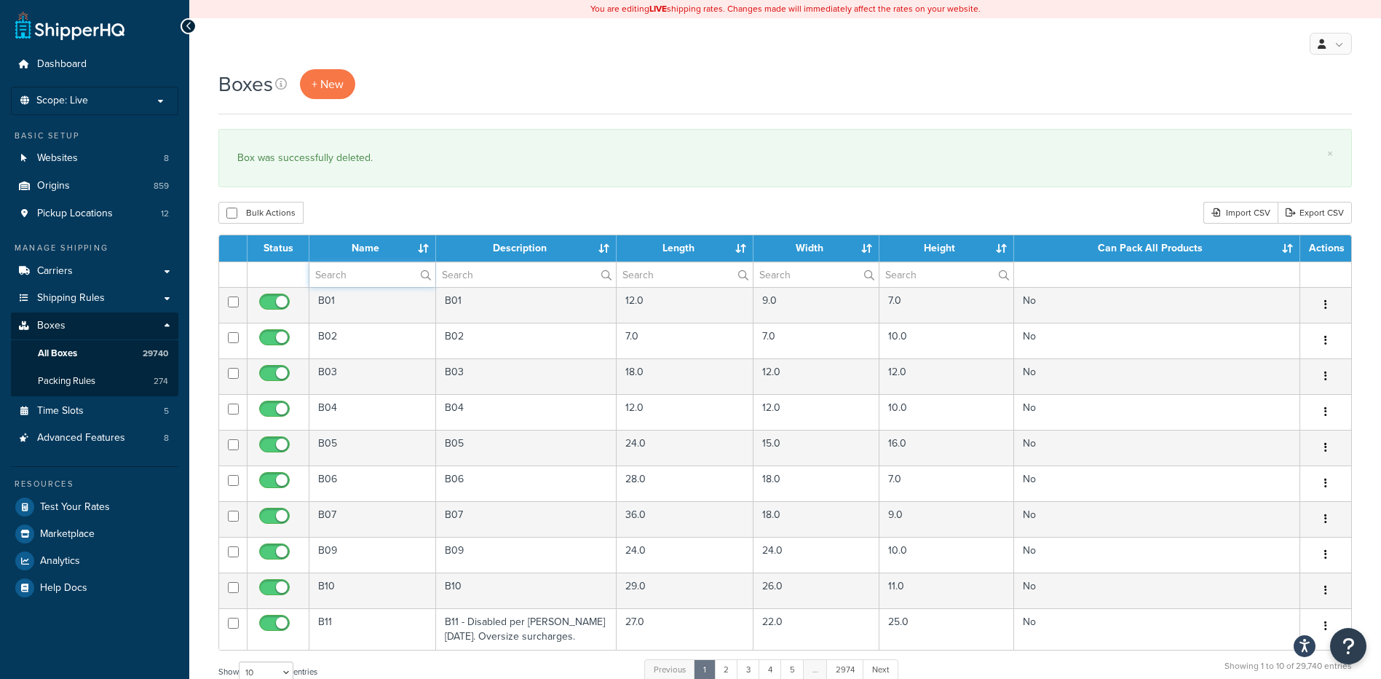
click at [352, 285] on input "text" at bounding box center [372, 274] width 126 height 25
paste input "81WC31"
type input "81WC31"
click at [371, 210] on div "Bulk Actions Duplicate [GEOGRAPHIC_DATA] Import CSV Export CSV" at bounding box center [785, 213] width 1134 height 22
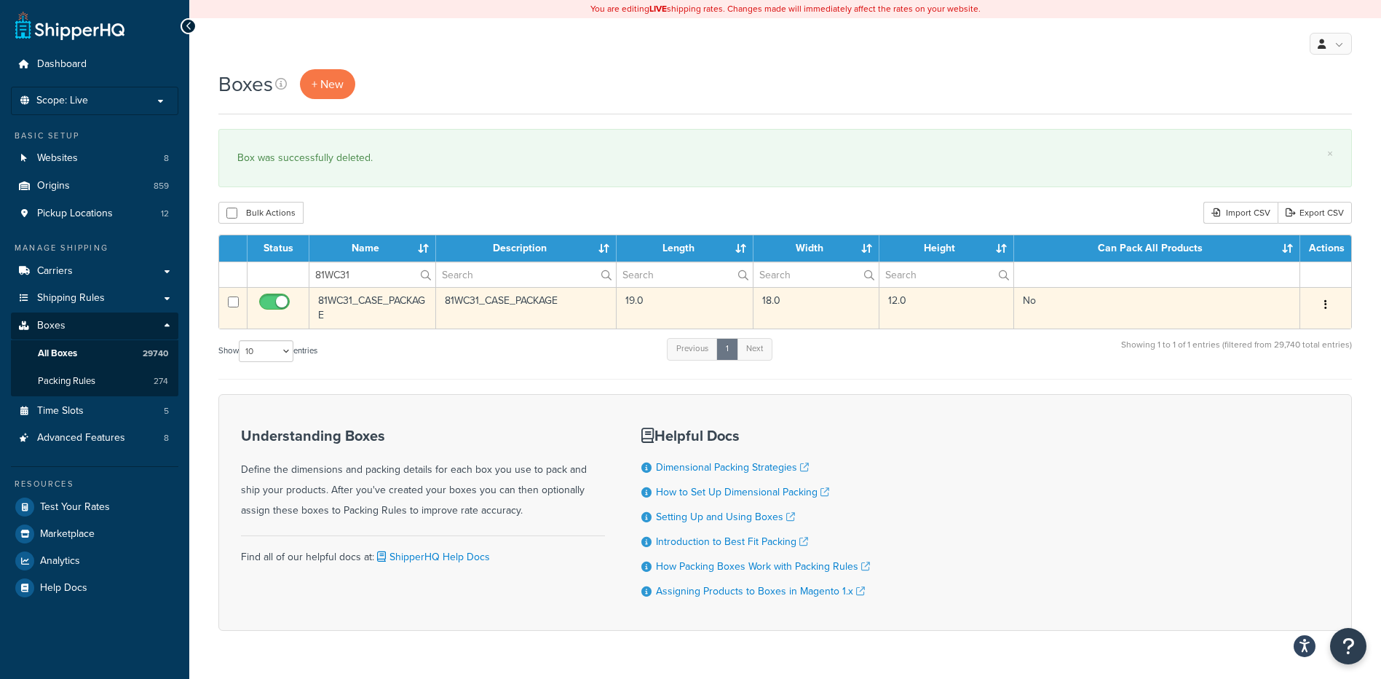
click at [1324, 308] on icon "button" at bounding box center [1325, 304] width 3 height 10
click at [1292, 385] on link "Delete" at bounding box center [1277, 392] width 115 height 30
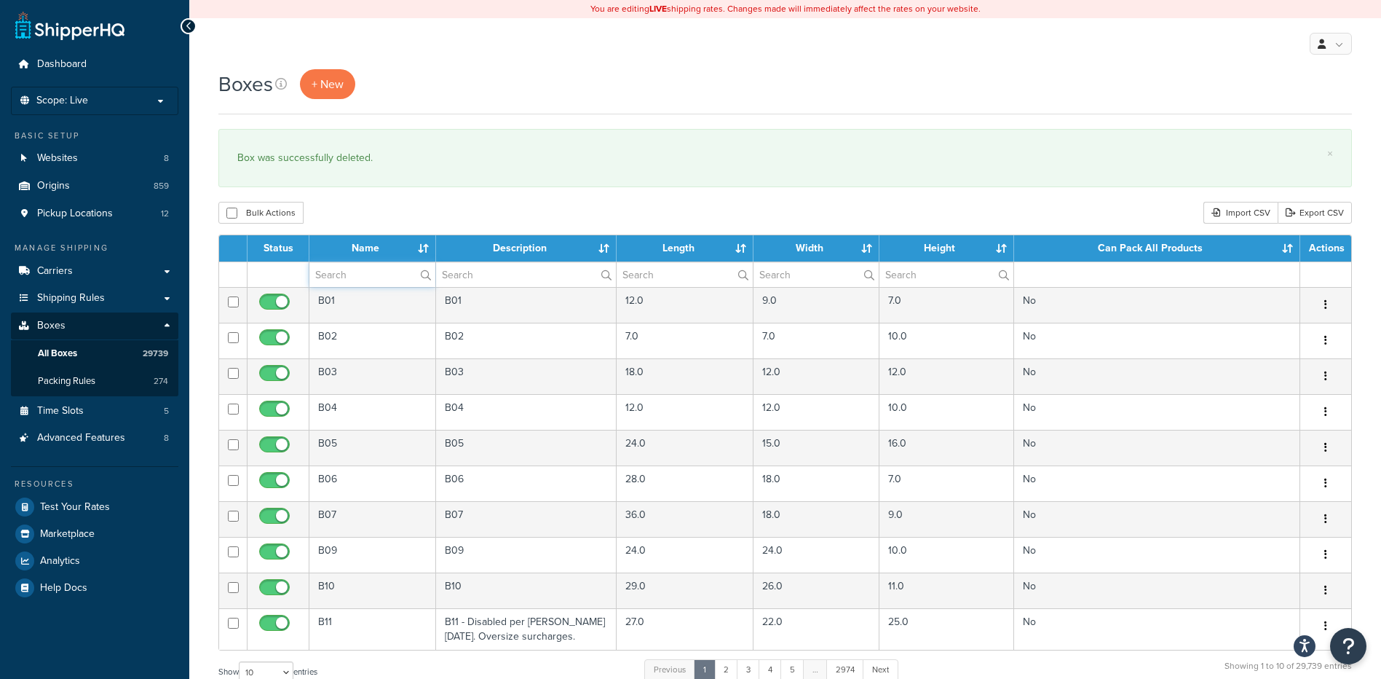
click at [341, 268] on input "text" at bounding box center [372, 274] width 126 height 25
paste input "30WPSO"
type input "30WPSO"
click at [432, 207] on div "Bulk Actions Duplicate Delete Import CSV Export CSV" at bounding box center [785, 213] width 1134 height 22
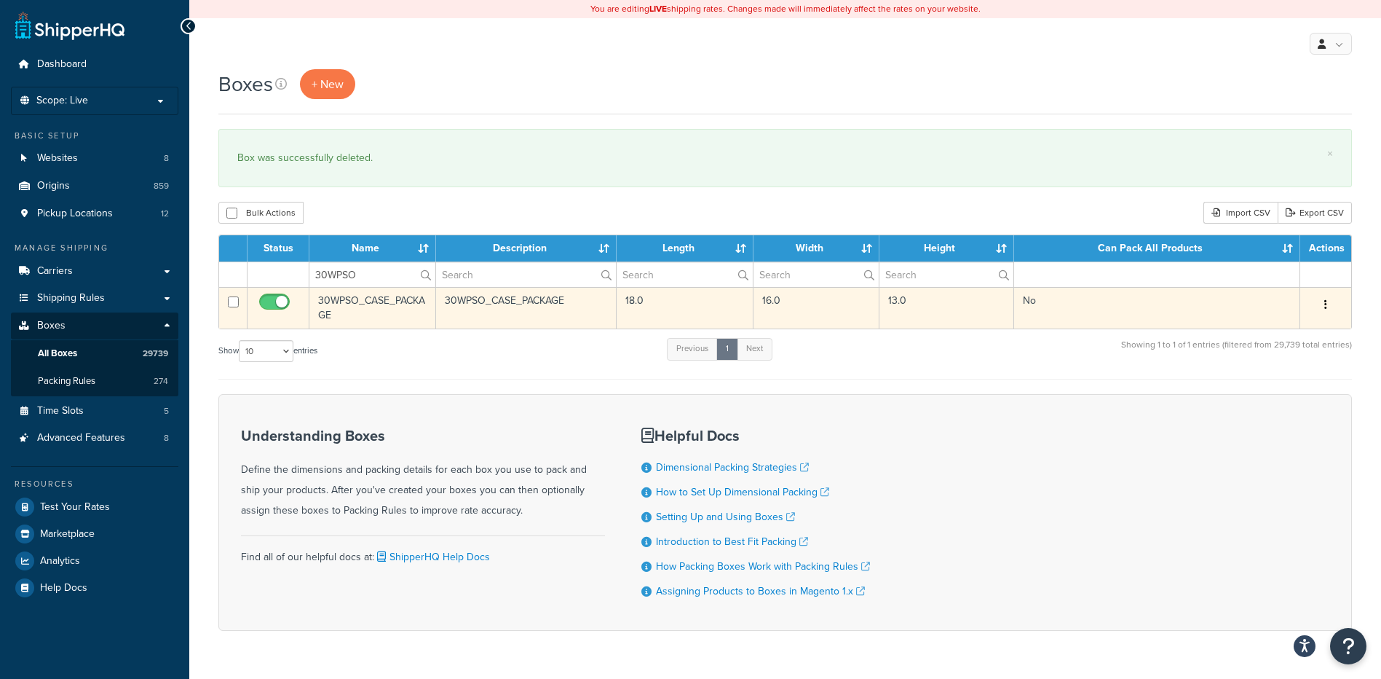
click at [1328, 306] on button "button" at bounding box center [1326, 304] width 20 height 23
click at [1294, 394] on link "Delete" at bounding box center [1277, 392] width 115 height 30
